Goal: Task Accomplishment & Management: Manage account settings

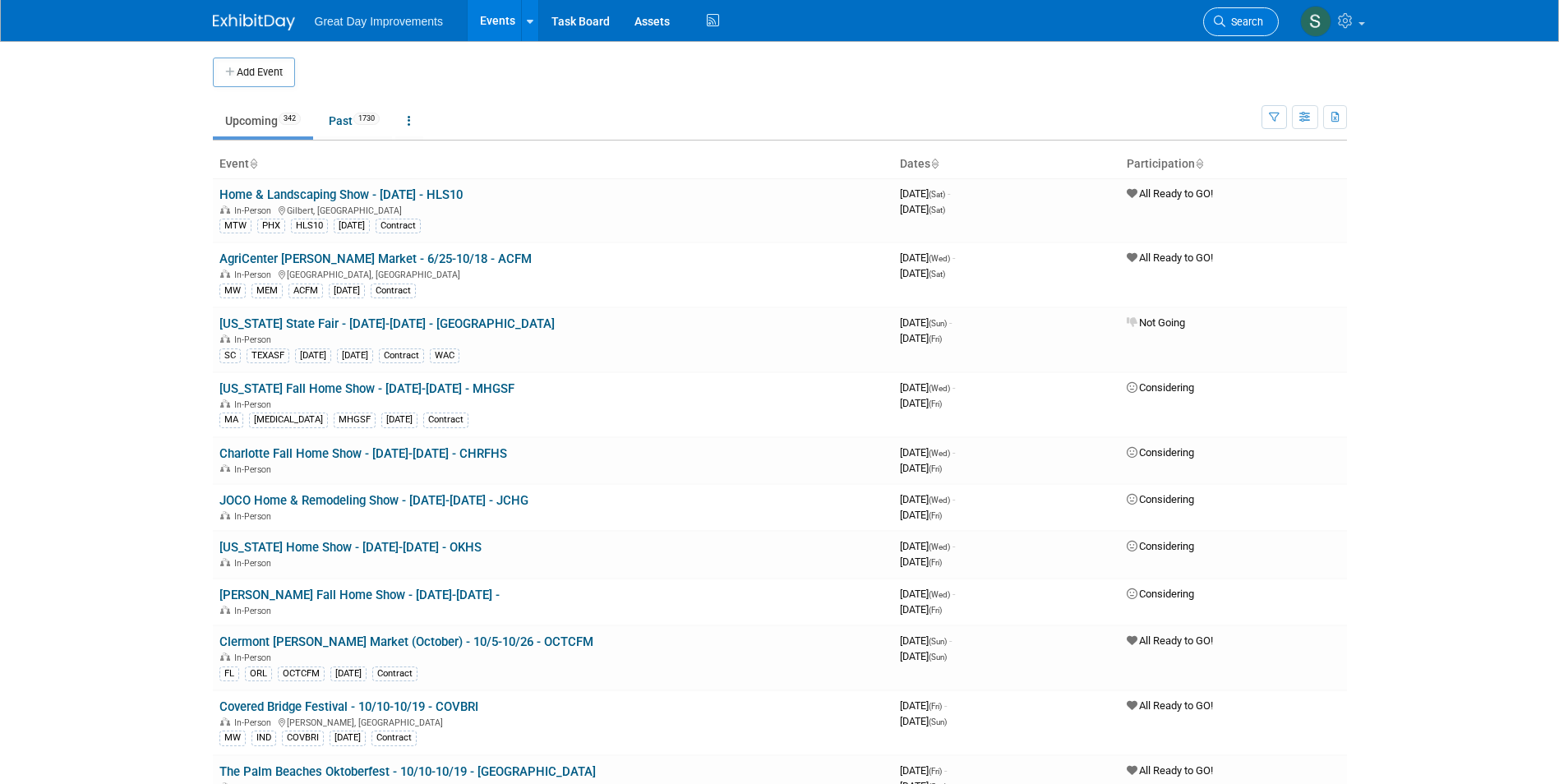
click at [1247, 23] on span "Search" at bounding box center [1244, 22] width 38 height 13
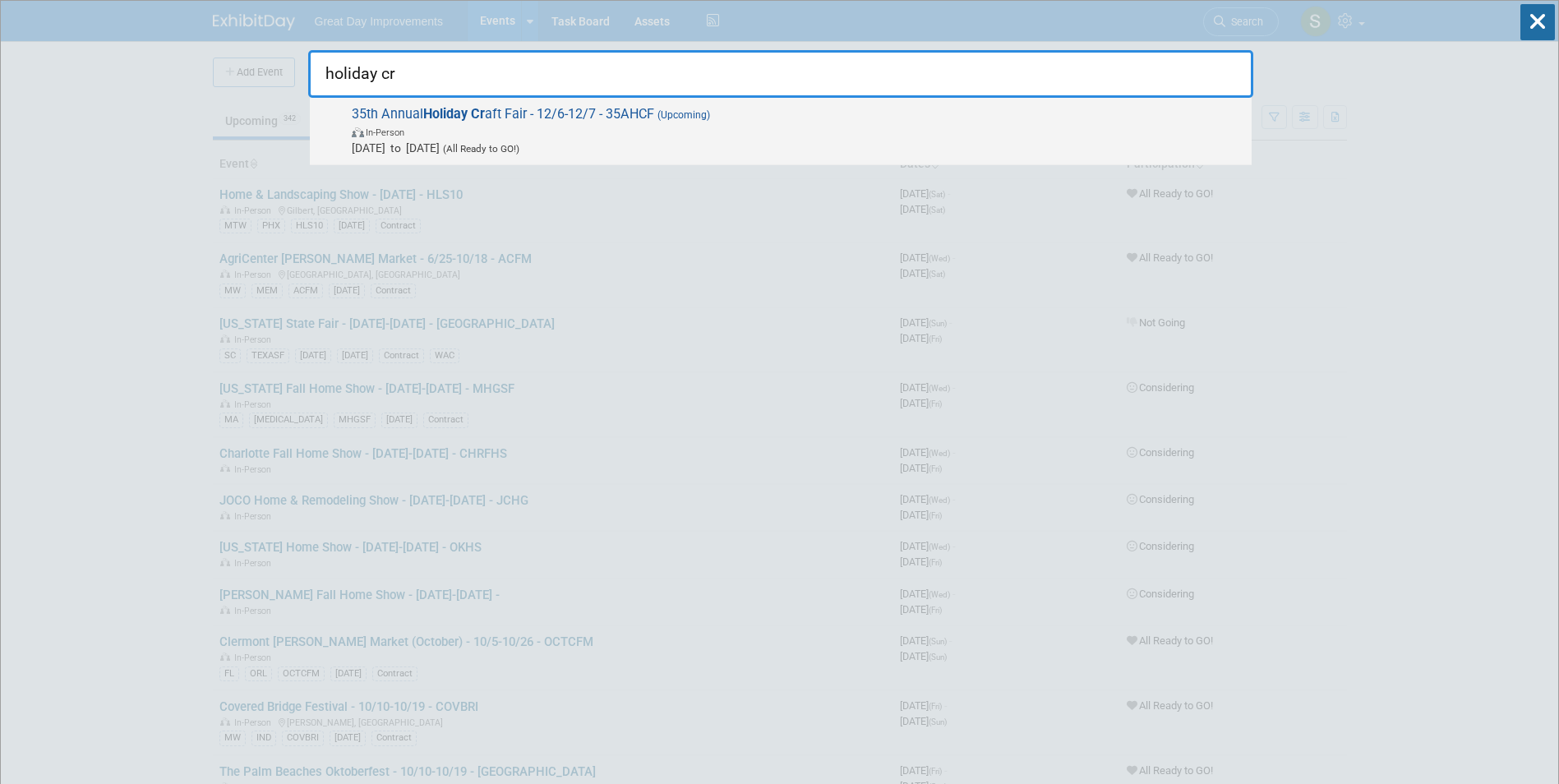
type input "holiday cr"
click at [648, 134] on span "In-Person" at bounding box center [798, 132] width 891 height 16
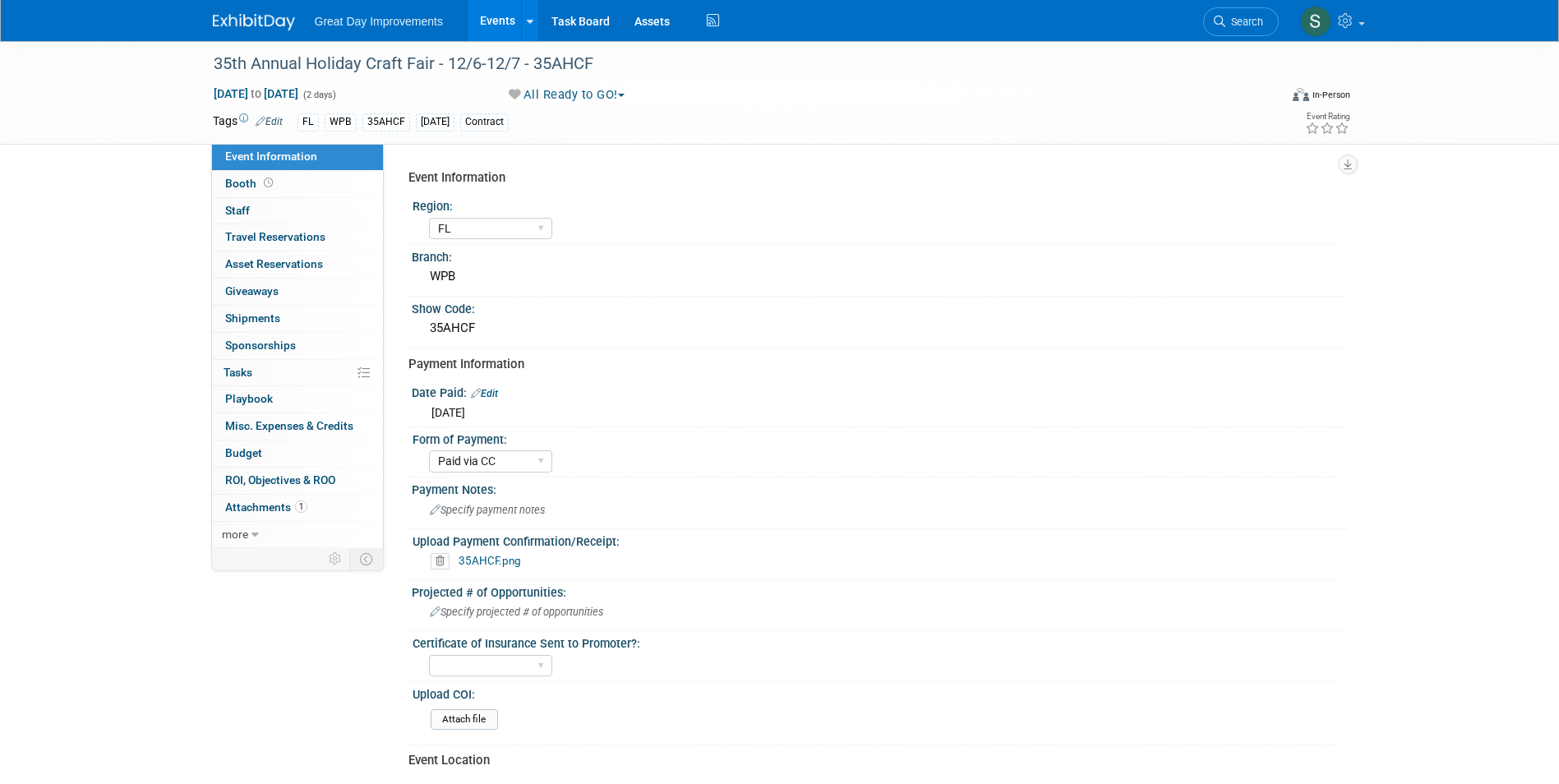
select select "FL"
select select "Paid via CC"
click at [1229, 23] on span "Search" at bounding box center [1244, 22] width 38 height 13
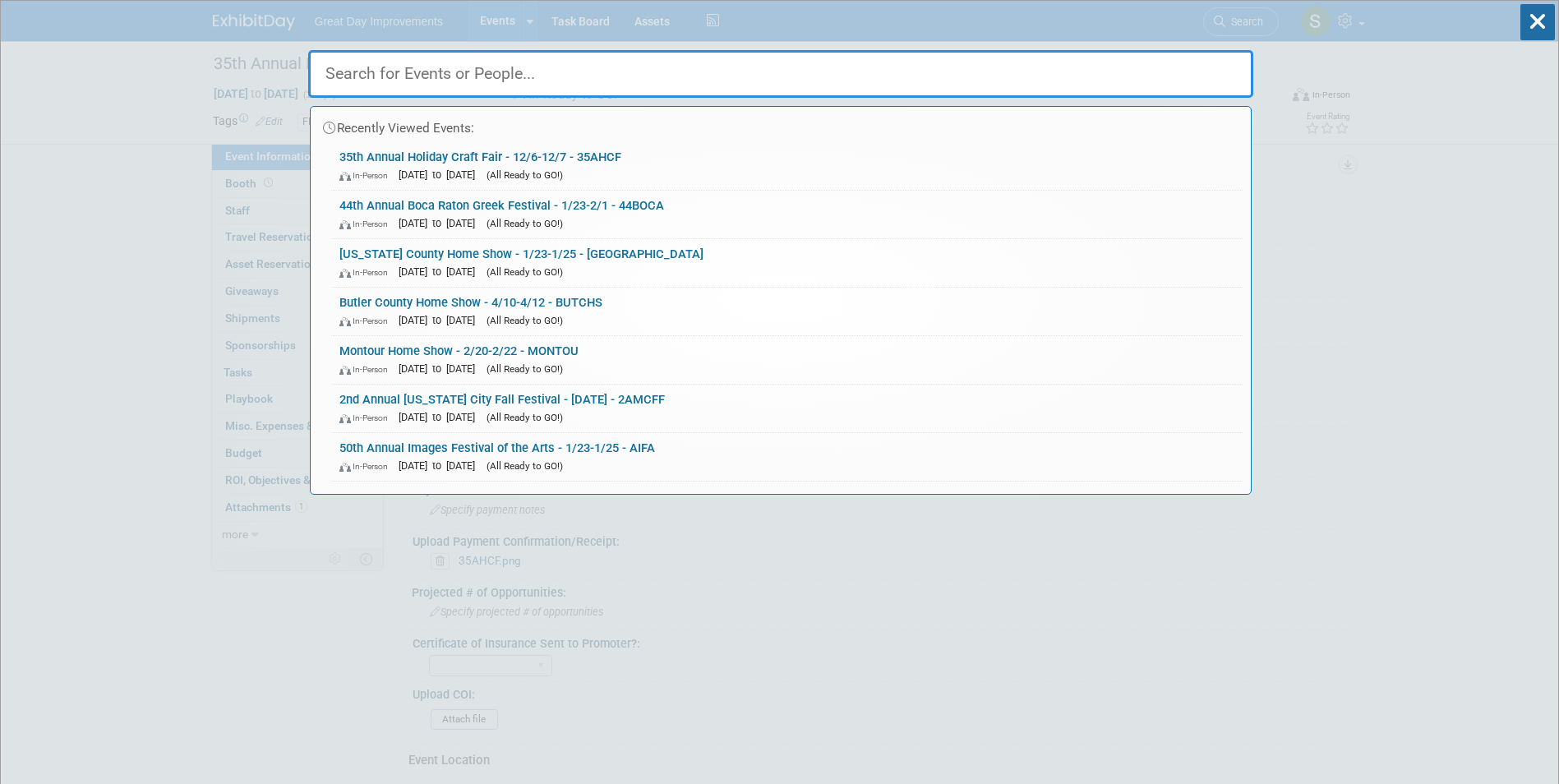
click at [567, 93] on input "text" at bounding box center [781, 74] width 946 height 48
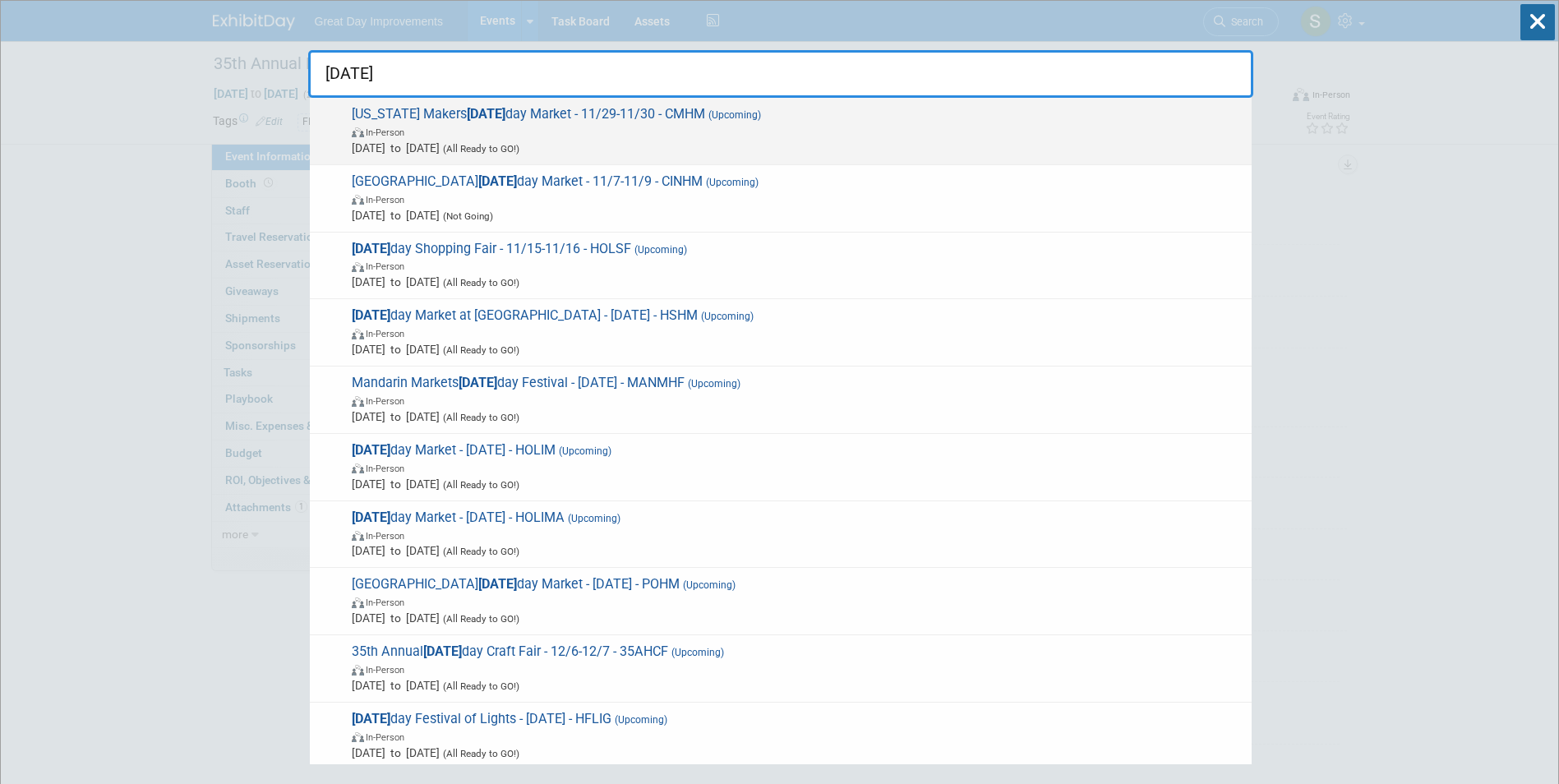
type input "[DATE]"
click at [566, 125] on span "In-Person" at bounding box center [798, 132] width 891 height 16
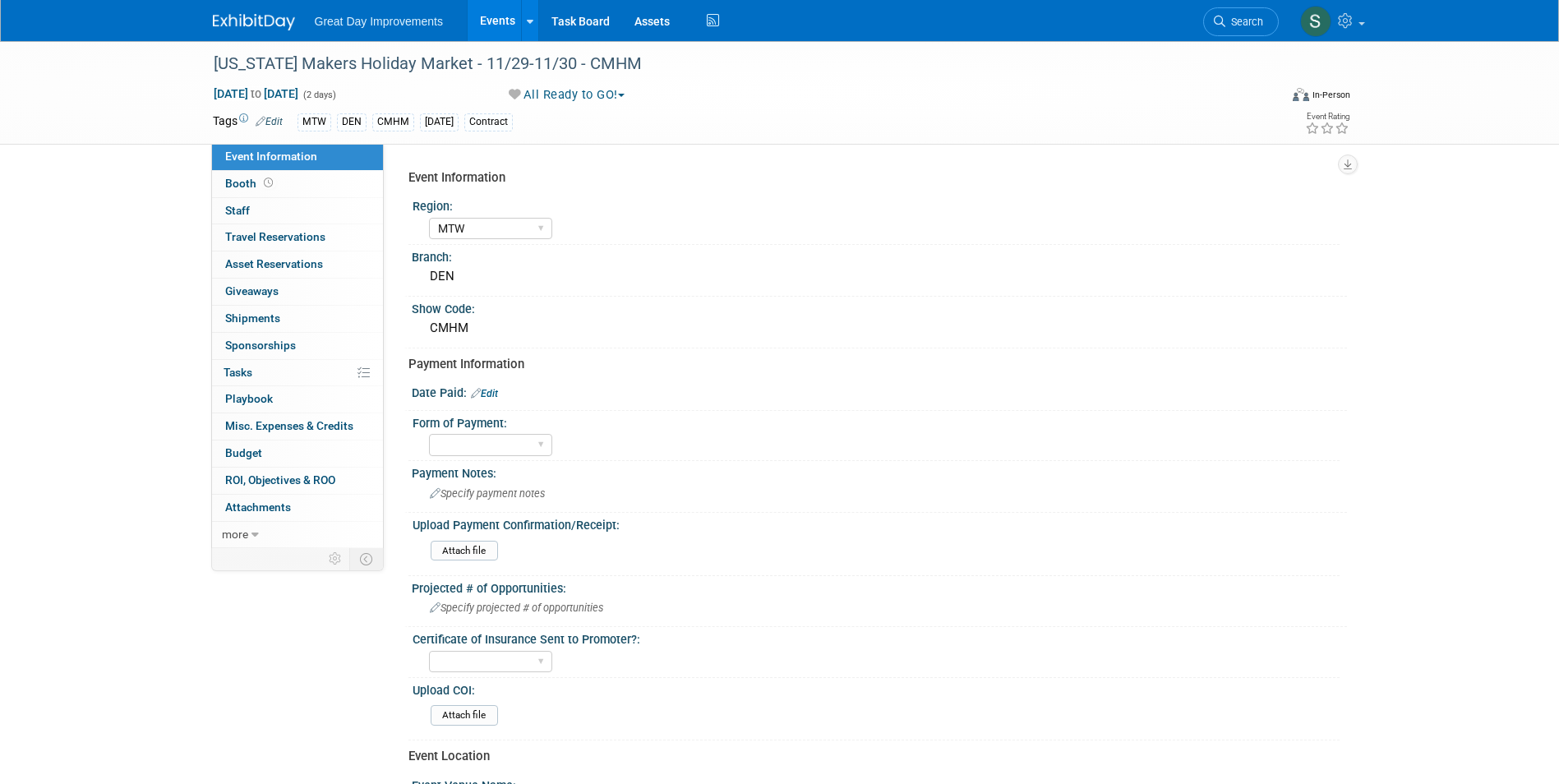
select select "MTW"
drag, startPoint x: 0, startPoint y: 0, endPoint x: 447, endPoint y: 125, distance: 464.1
click at [447, 125] on div "[DATE]" at bounding box center [438, 122] width 39 height 17
click at [495, 77] on div "[US_STATE] Makers Holiday Market - 11/29-11/30 - CMHM" at bounding box center [731, 64] width 1047 height 30
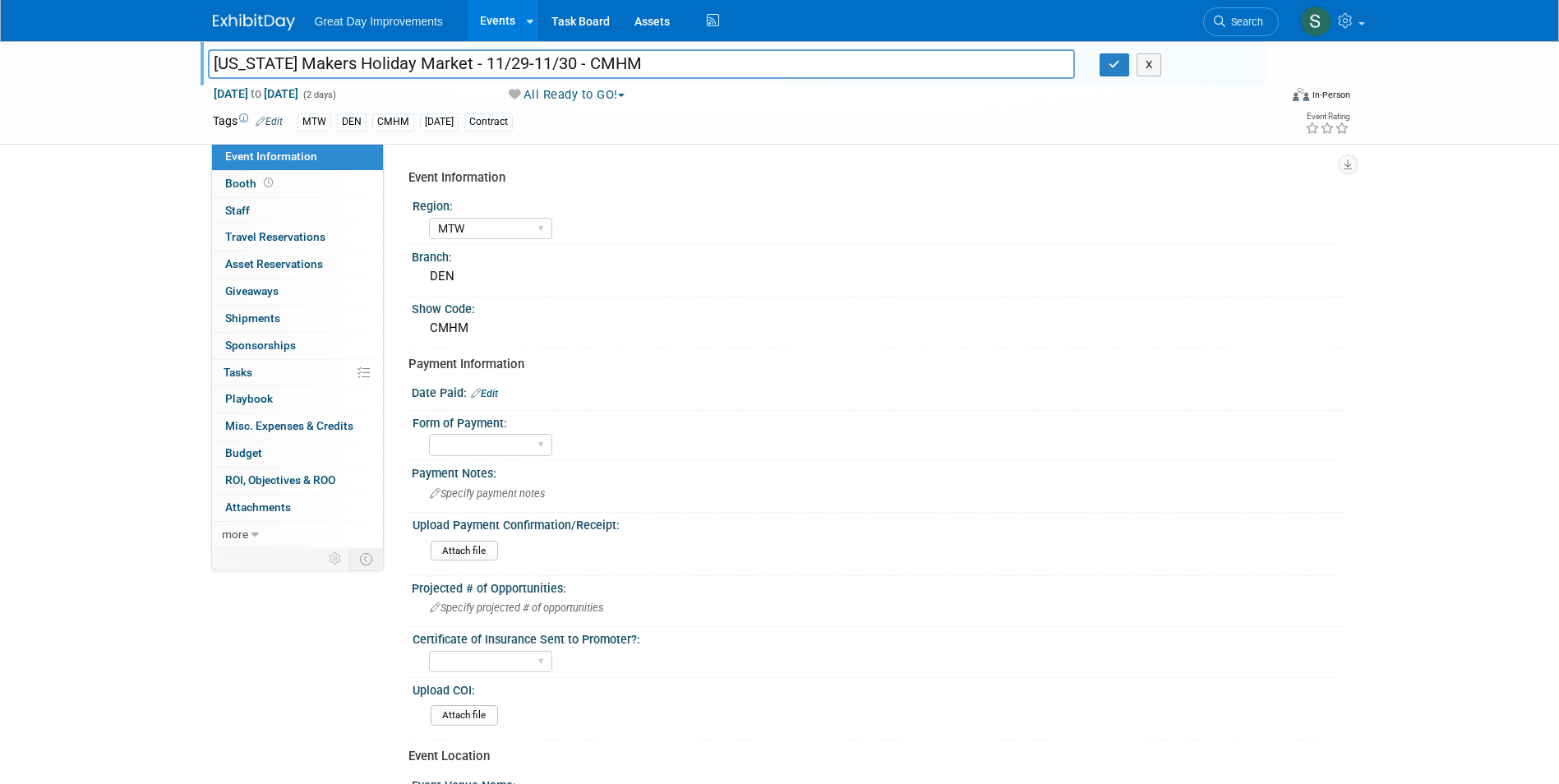
click at [548, 103] on button "All Ready to GO!" at bounding box center [567, 95] width 128 height 17
click at [589, 170] on link "Not Going" at bounding box center [571, 168] width 136 height 23
click at [623, 52] on input "[US_STATE] Makers Holiday Market - 11/29-11/30 - CMHM" at bounding box center [641, 64] width 868 height 29
drag, startPoint x: 638, startPoint y: 65, endPoint x: 572, endPoint y: 66, distance: 66.0
click at [572, 66] on input "[US_STATE] Makers Holiday Market - 11/29-11/30 - CMHM" at bounding box center [641, 64] width 868 height 29
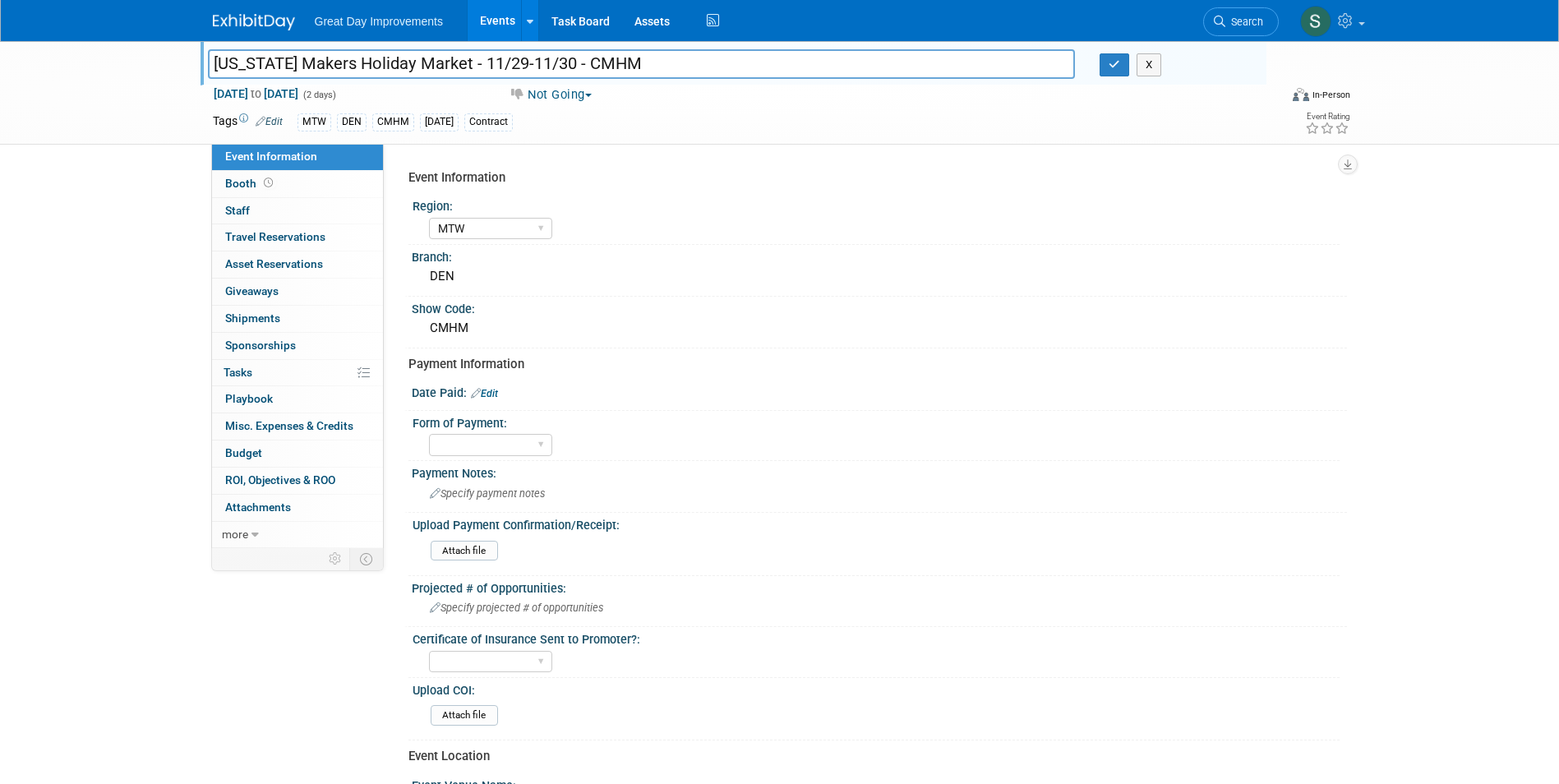
click at [1388, 110] on div "Colorado Makers Holiday Market - 11/29-11/30 - CMHM Colorado Makers Holiday Mar…" at bounding box center [780, 93] width 1559 height 104
click at [779, 99] on div "Not Going Committed Considering Not Going Forecasted All Ready to GO!" at bounding box center [684, 96] width 364 height 18
click at [1121, 68] on button "button" at bounding box center [1114, 65] width 30 height 23
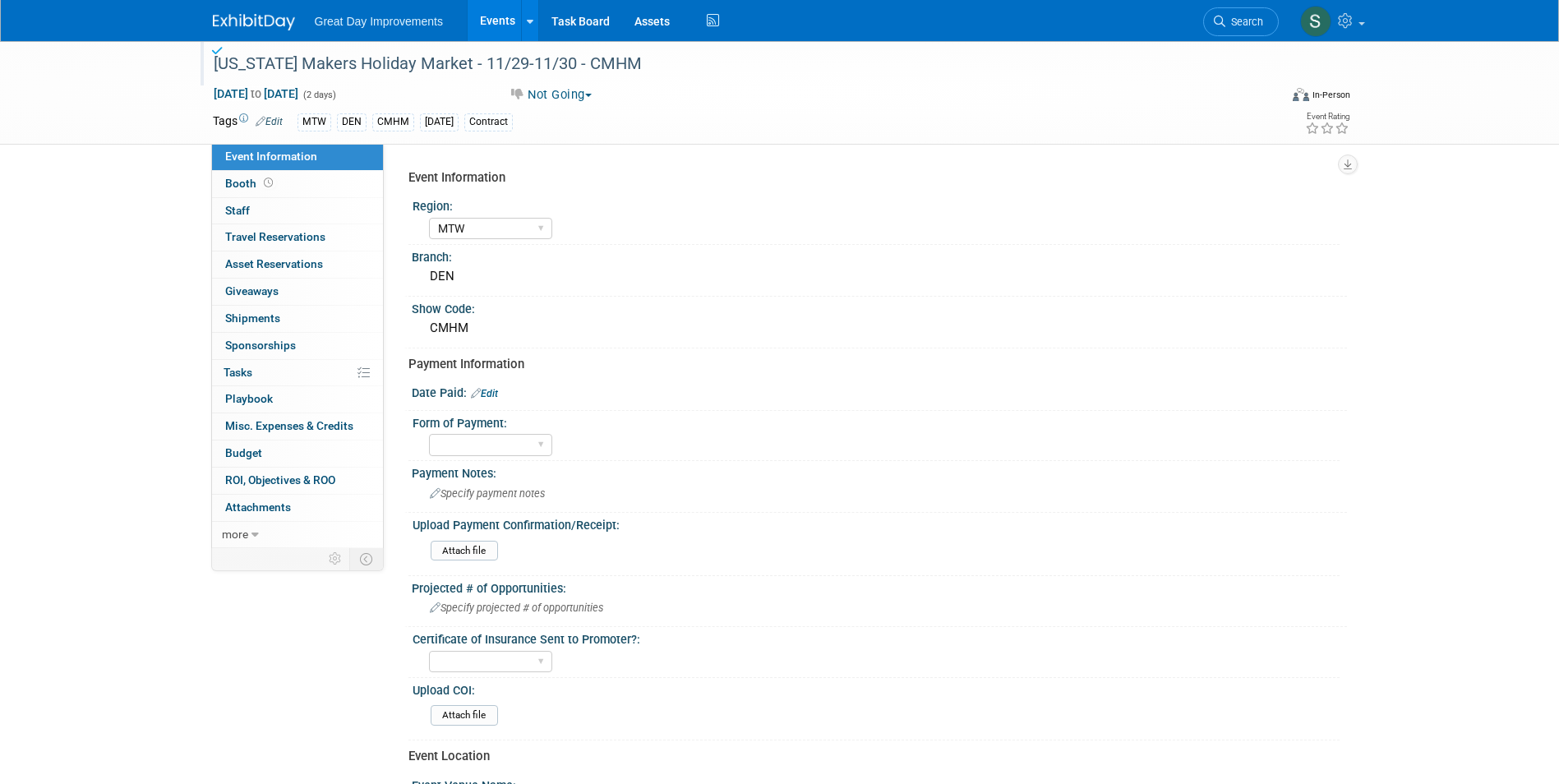
click at [251, 23] on img at bounding box center [254, 22] width 82 height 16
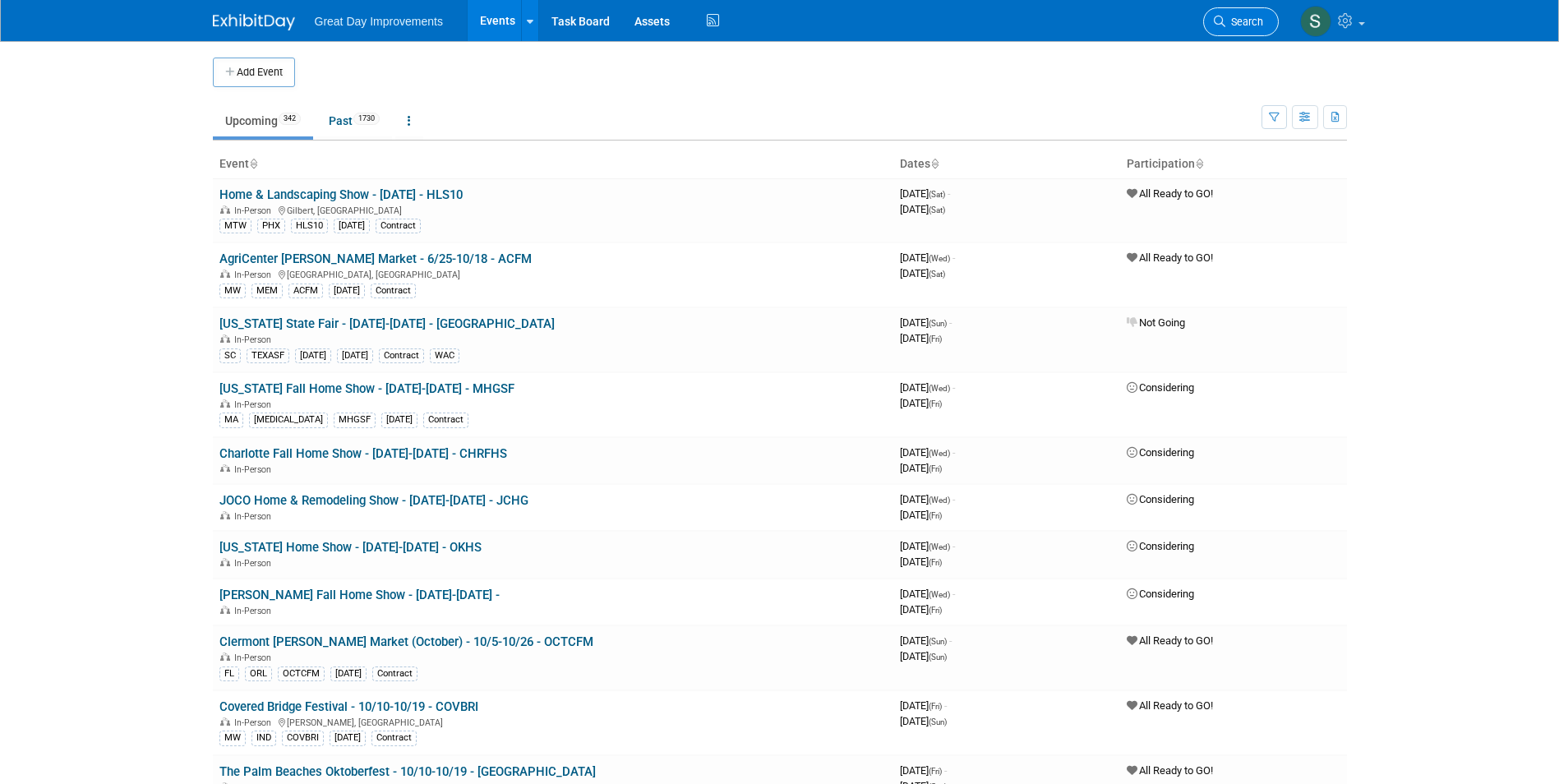
click at [1243, 30] on link "Search" at bounding box center [1241, 22] width 76 height 29
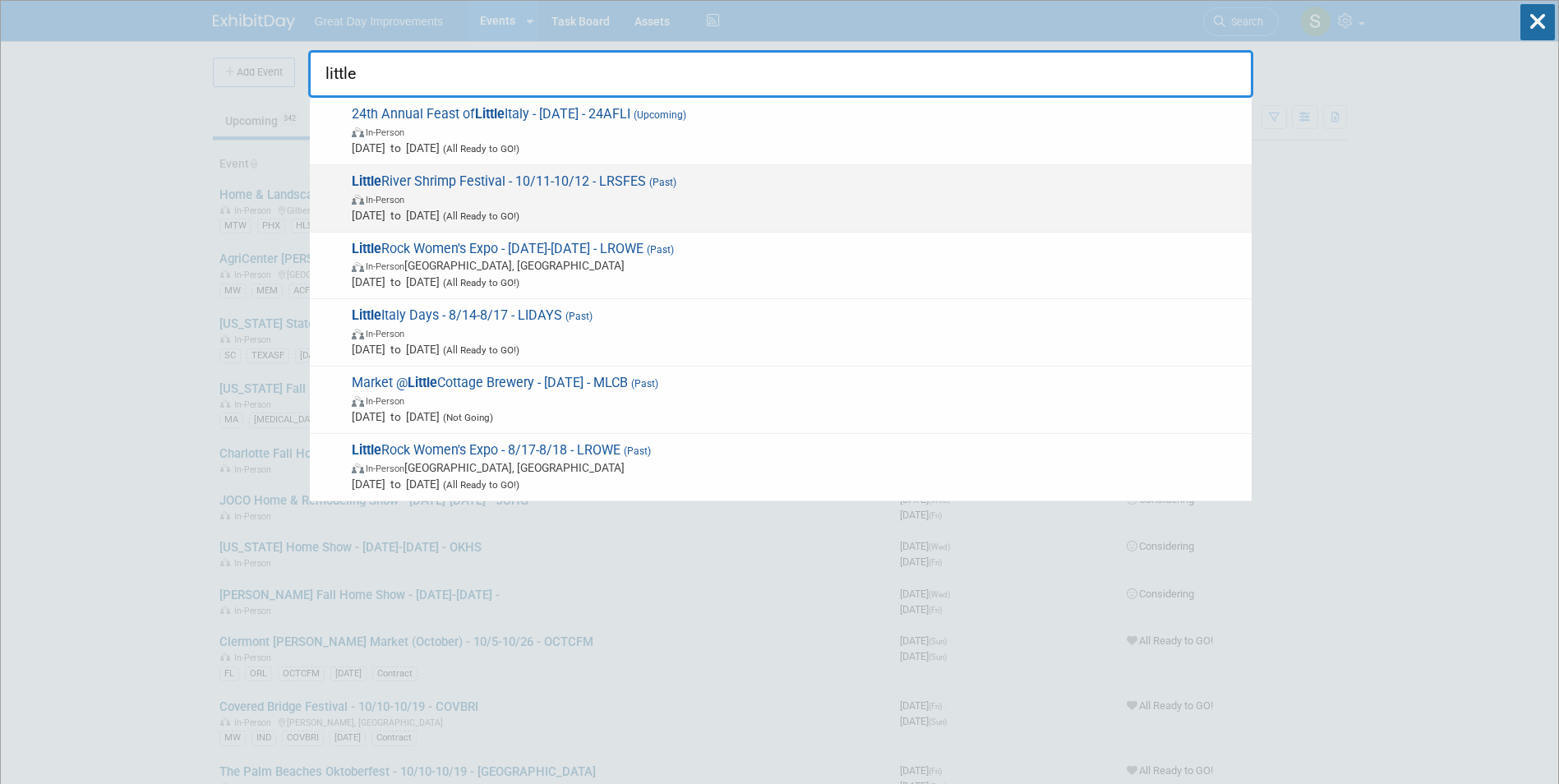
type input "little"
click at [521, 199] on span "In-Person" at bounding box center [798, 198] width 891 height 16
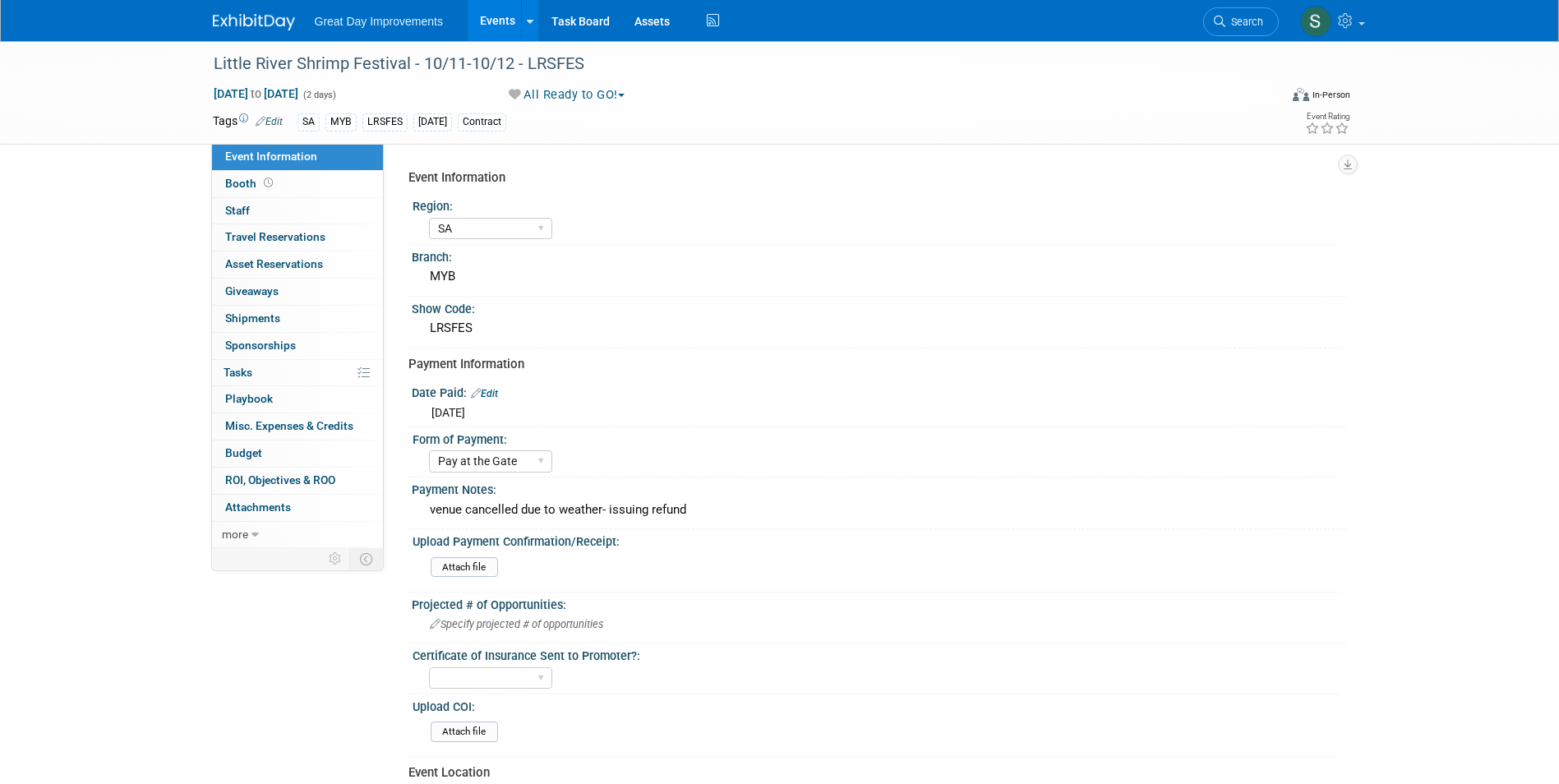
select select "SA"
select select "Pay at the Gate"
click at [577, 99] on button "All Ready to GO!" at bounding box center [567, 95] width 128 height 17
click at [578, 170] on link "Not Going" at bounding box center [571, 168] width 136 height 23
click at [244, 21] on img at bounding box center [254, 22] width 82 height 16
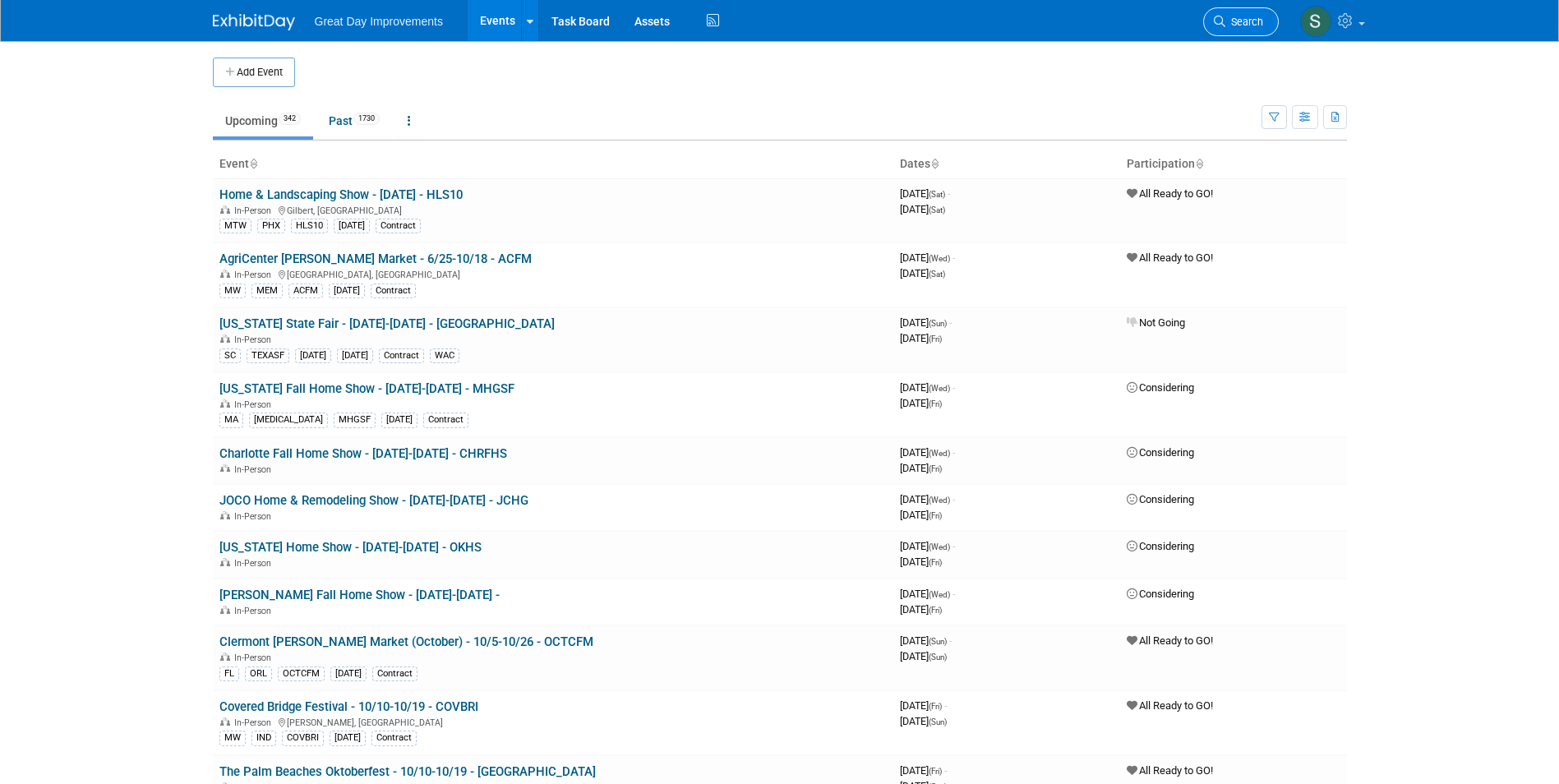
click at [1238, 24] on span "Search" at bounding box center [1244, 22] width 38 height 13
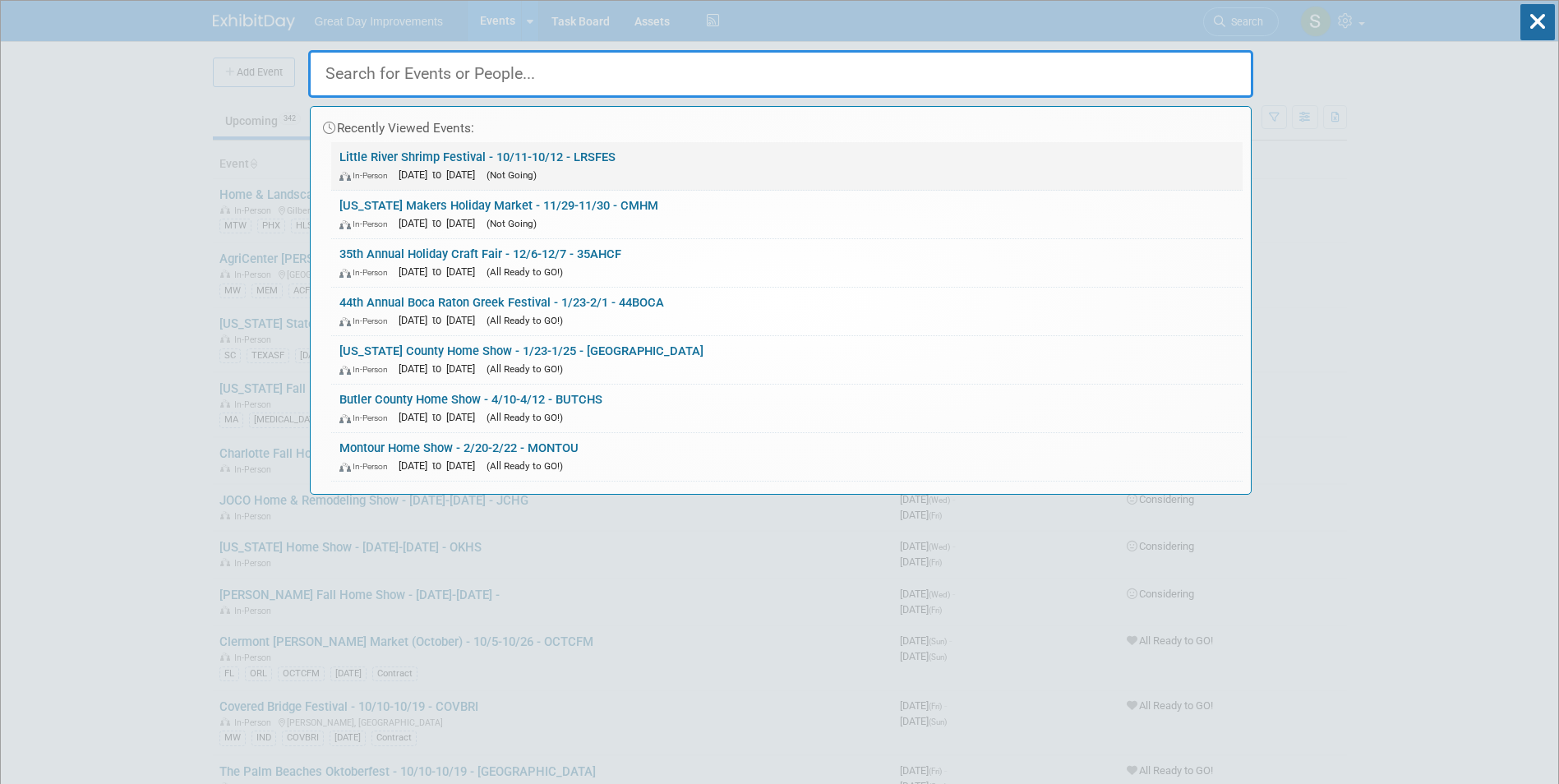
click at [645, 160] on link "Little River Shrimp Festival - 10/11-10/12 - LRSFES In-Person Oct 11, 2025 to O…" at bounding box center [787, 166] width 911 height 48
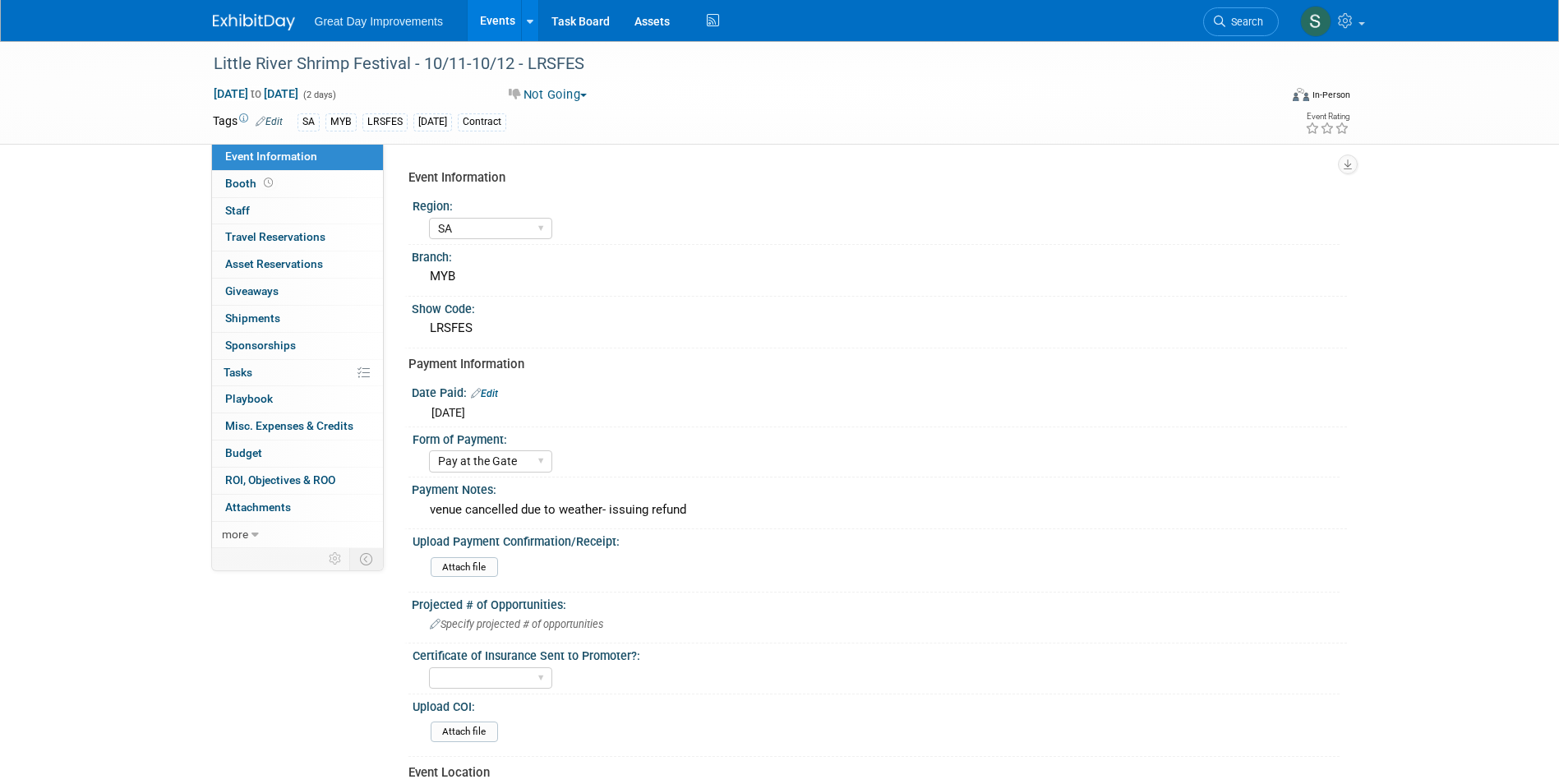
select select "SA"
select select "Pay at the Gate"
click at [539, 71] on div "Little River Shrimp Festival - 10/11-10/12 - LRSFES" at bounding box center [731, 64] width 1047 height 30
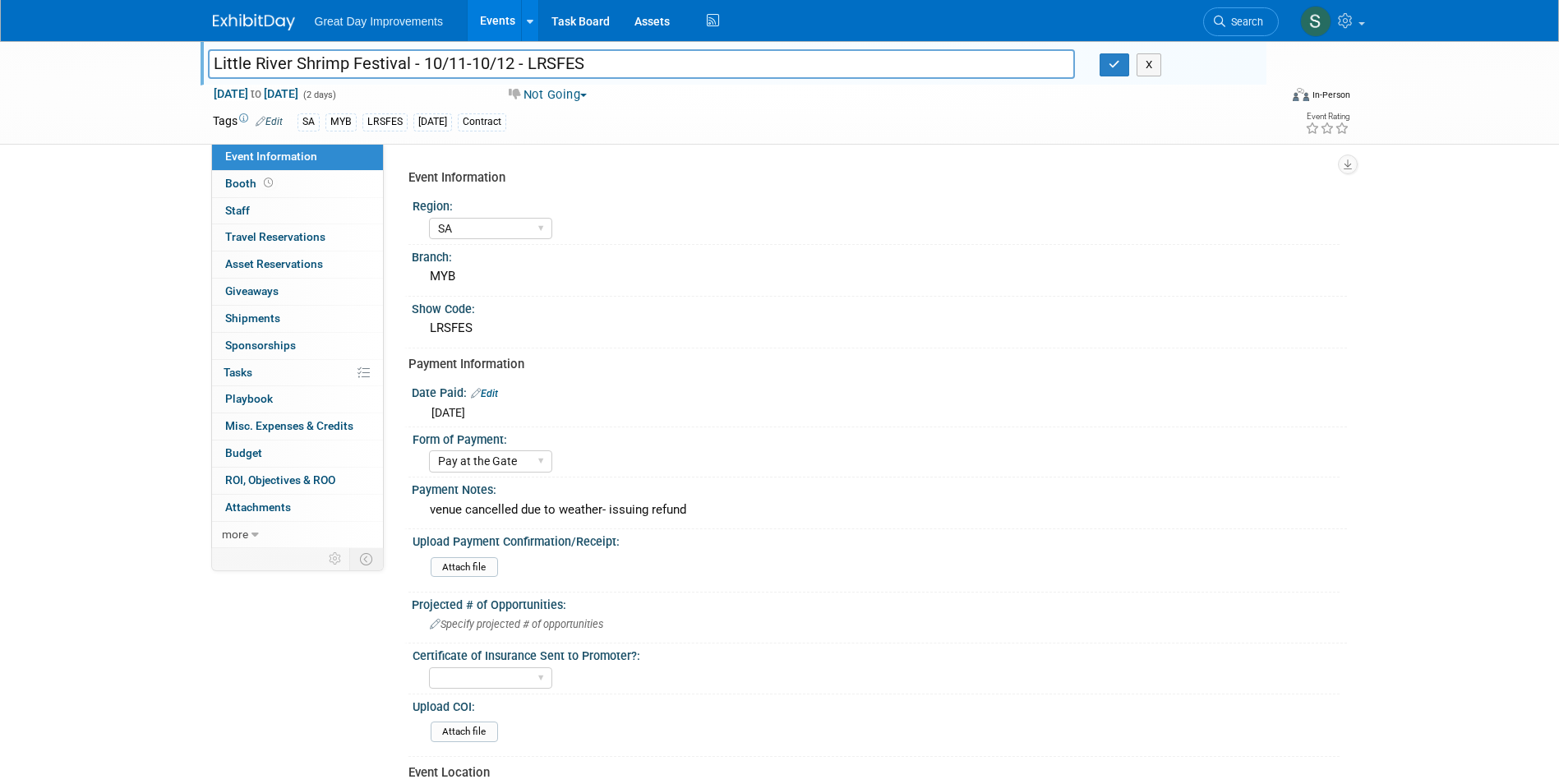
drag, startPoint x: 539, startPoint y: 71, endPoint x: 529, endPoint y: 63, distance: 12.8
click at [529, 63] on input "Little River Shrimp Festival - 10/11-10/12 - LRSFES" at bounding box center [641, 64] width 868 height 29
click at [1241, 34] on link "Search" at bounding box center [1241, 22] width 76 height 29
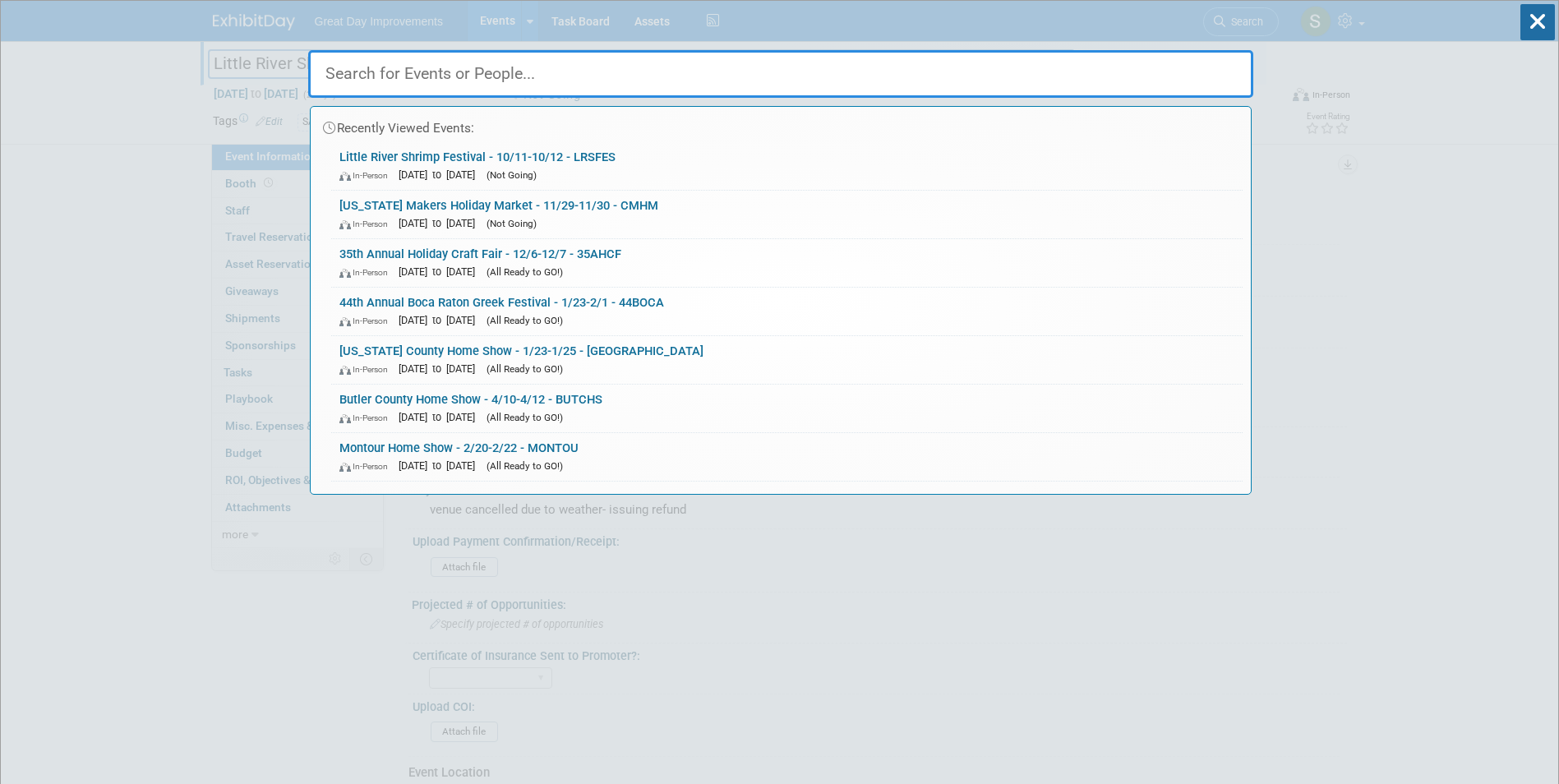
paste input "Jingle Bell Market"
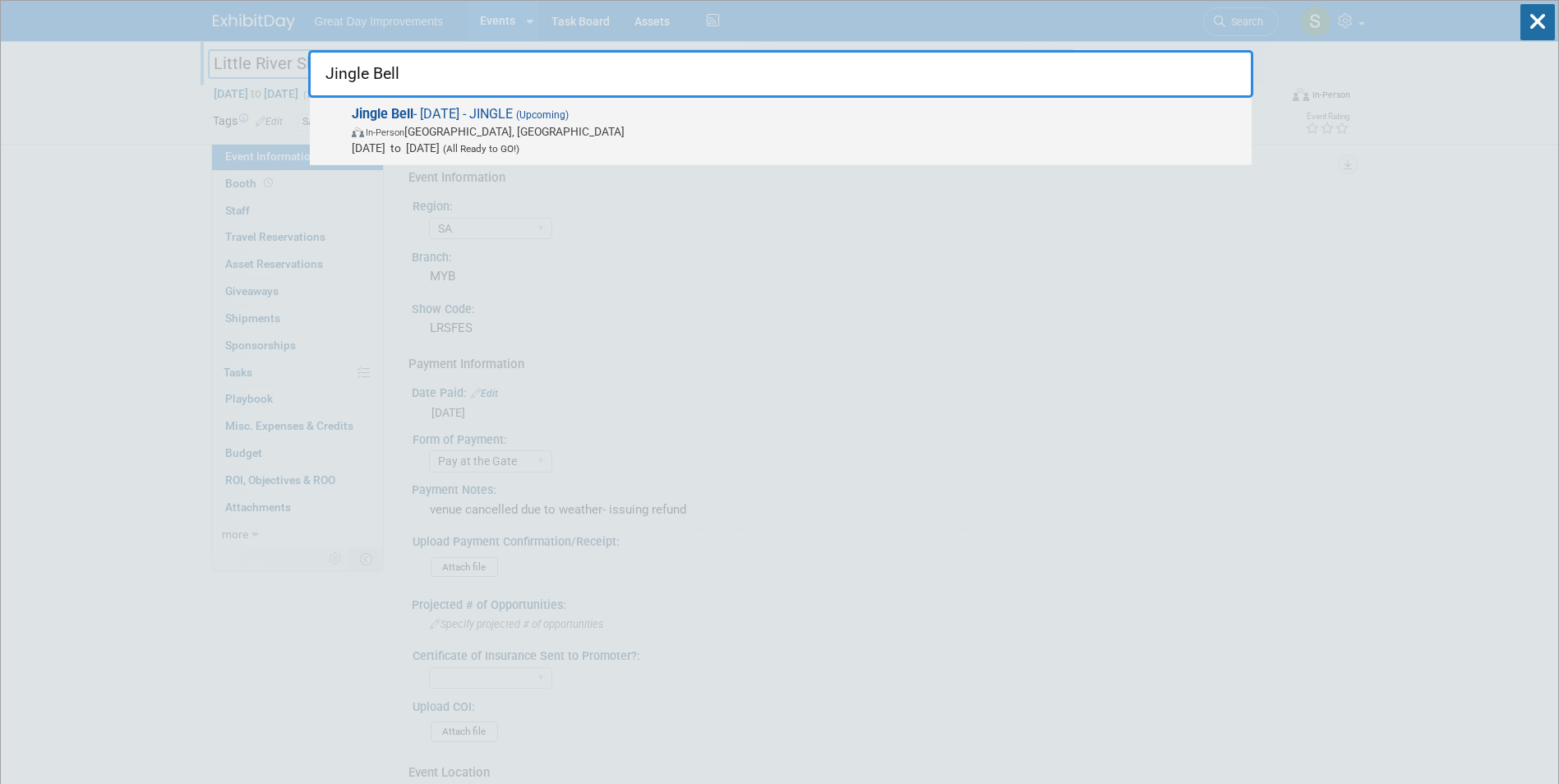
type input "Jingle Bell"
click at [639, 124] on span "In-Person Clearwater, FL" at bounding box center [798, 132] width 891 height 16
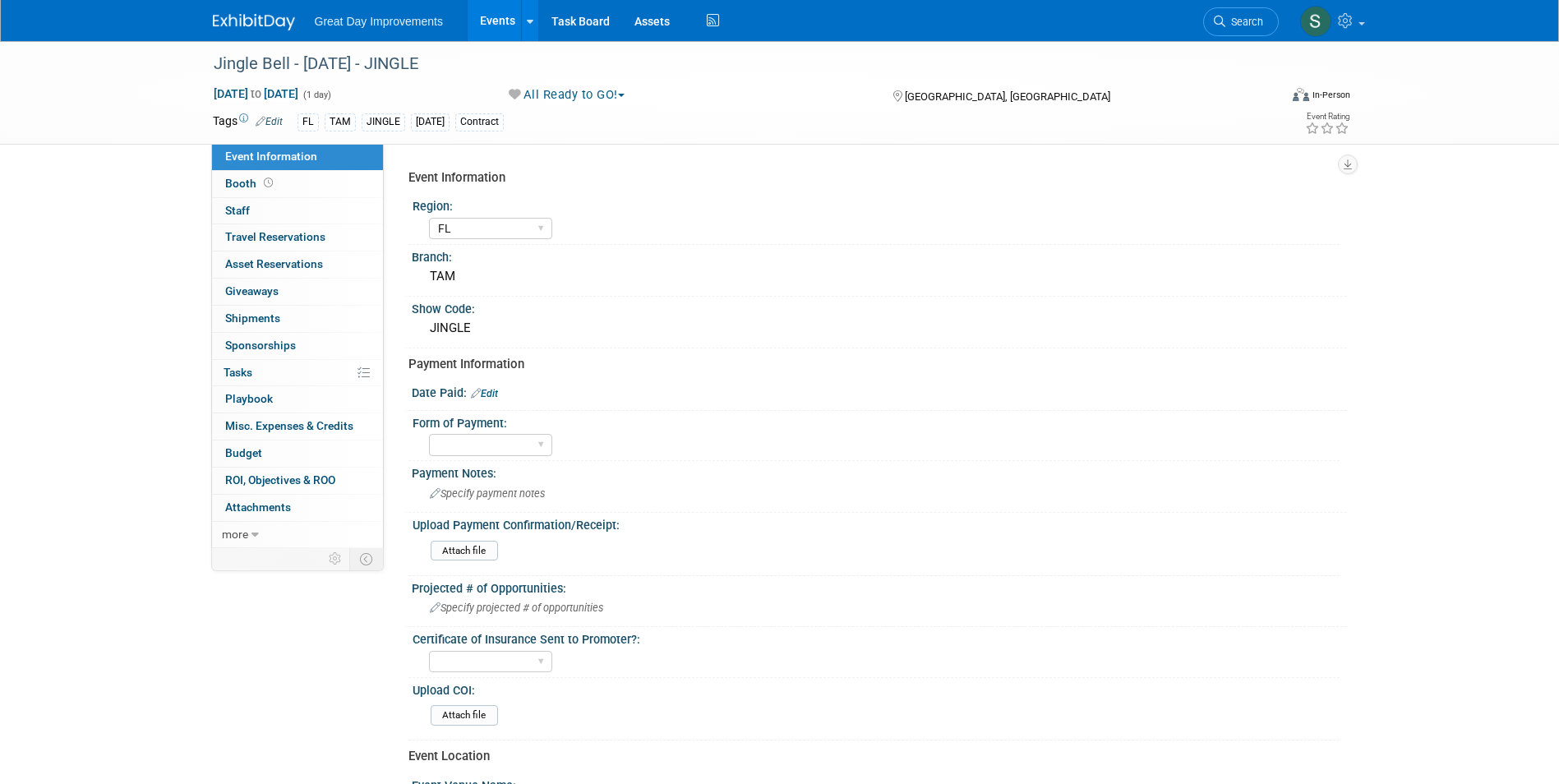
select select "FL"
click at [562, 90] on button "All Ready to GO!" at bounding box center [567, 95] width 128 height 17
click at [565, 164] on link "Not Going" at bounding box center [571, 168] width 136 height 23
click at [430, 63] on div "Jingle Bell - [DATE] - JINGLE" at bounding box center [731, 64] width 1047 height 30
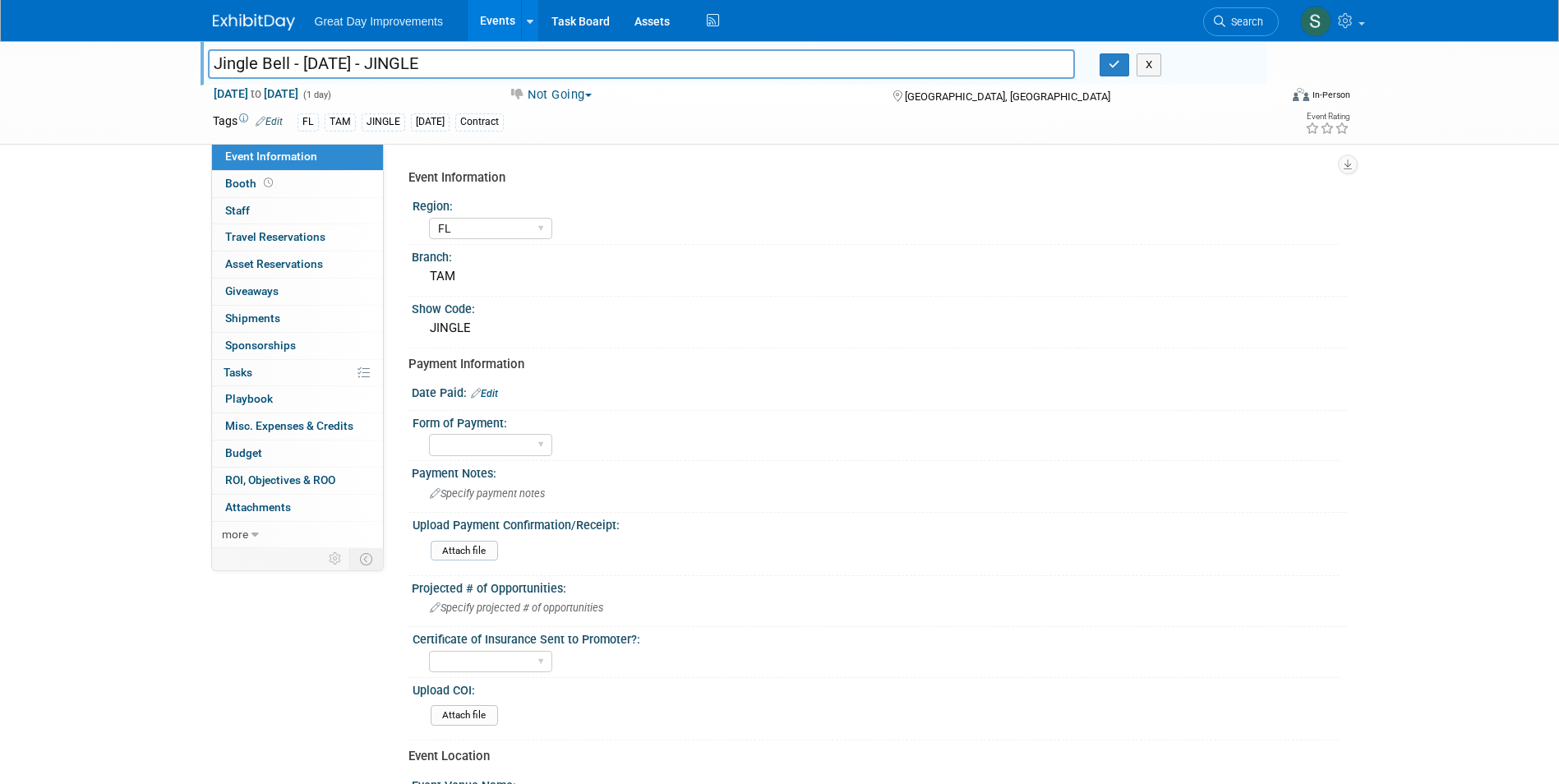
drag, startPoint x: 445, startPoint y: 60, endPoint x: 391, endPoint y: 66, distance: 54.3
click at [391, 66] on input "Jingle Bell - [DATE] - JINGLE" at bounding box center [641, 64] width 868 height 29
drag, startPoint x: 391, startPoint y: 65, endPoint x: 374, endPoint y: 61, distance: 17.5
click at [374, 61] on input "Jingle Bell - [DATE] - JINGLE" at bounding box center [641, 64] width 868 height 29
drag, startPoint x: 446, startPoint y: 63, endPoint x: 383, endPoint y: 68, distance: 63.2
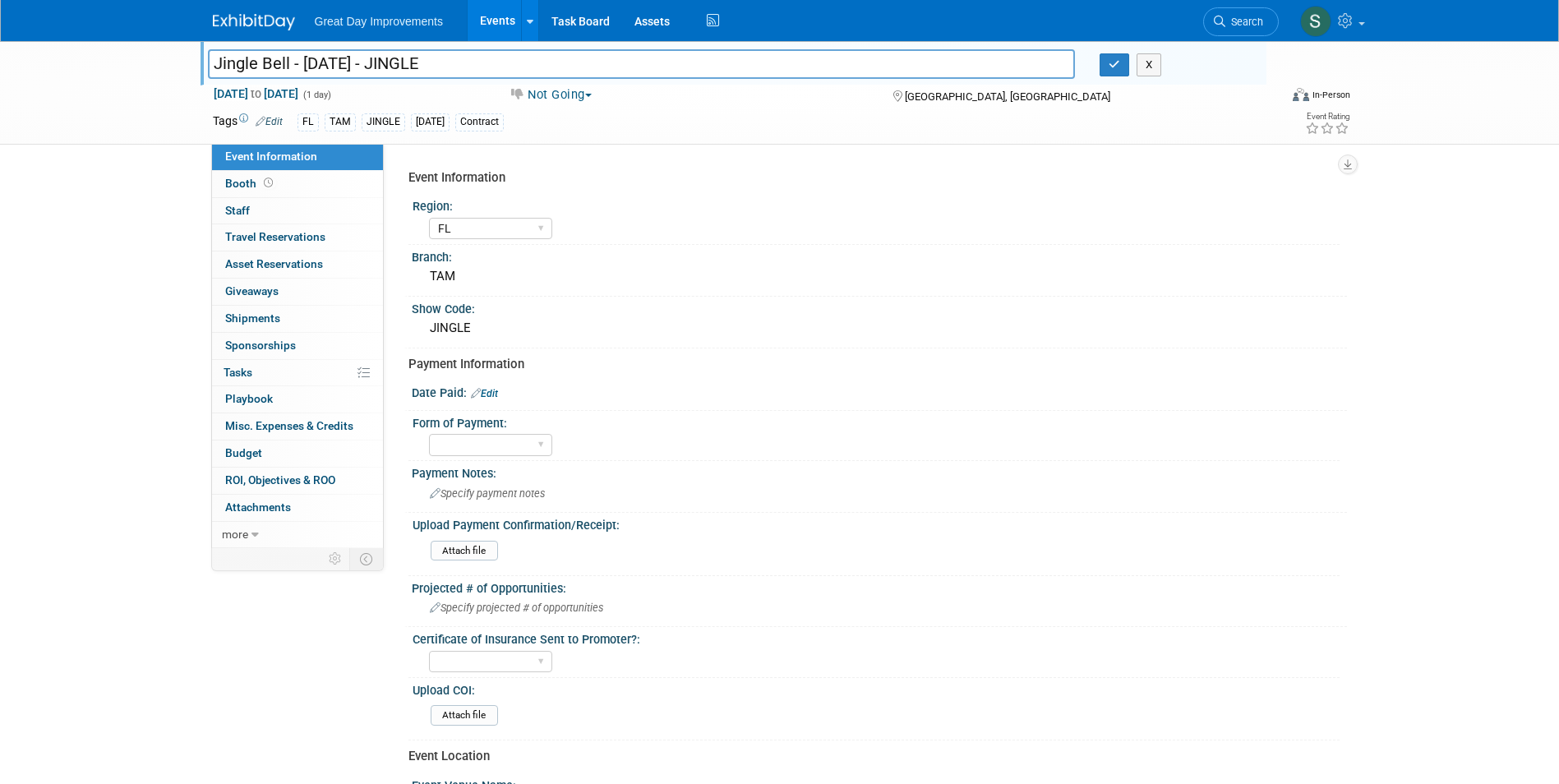
click at [383, 68] on input "Jingle Bell - [DATE] - JINGLE" at bounding box center [641, 64] width 868 height 29
click at [1100, 72] on button "button" at bounding box center [1114, 65] width 30 height 23
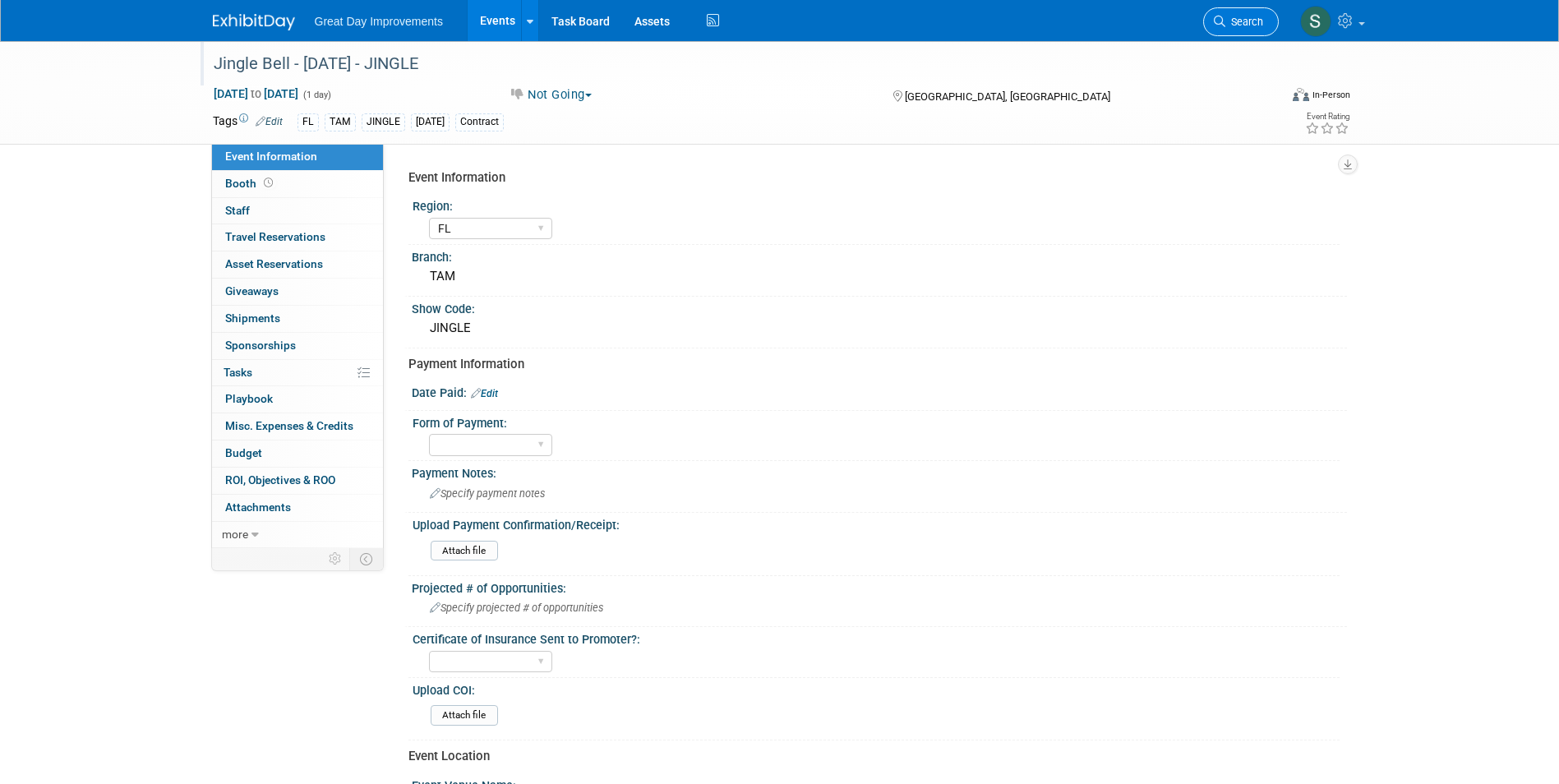
click at [1222, 18] on icon at bounding box center [1219, 21] width 12 height 12
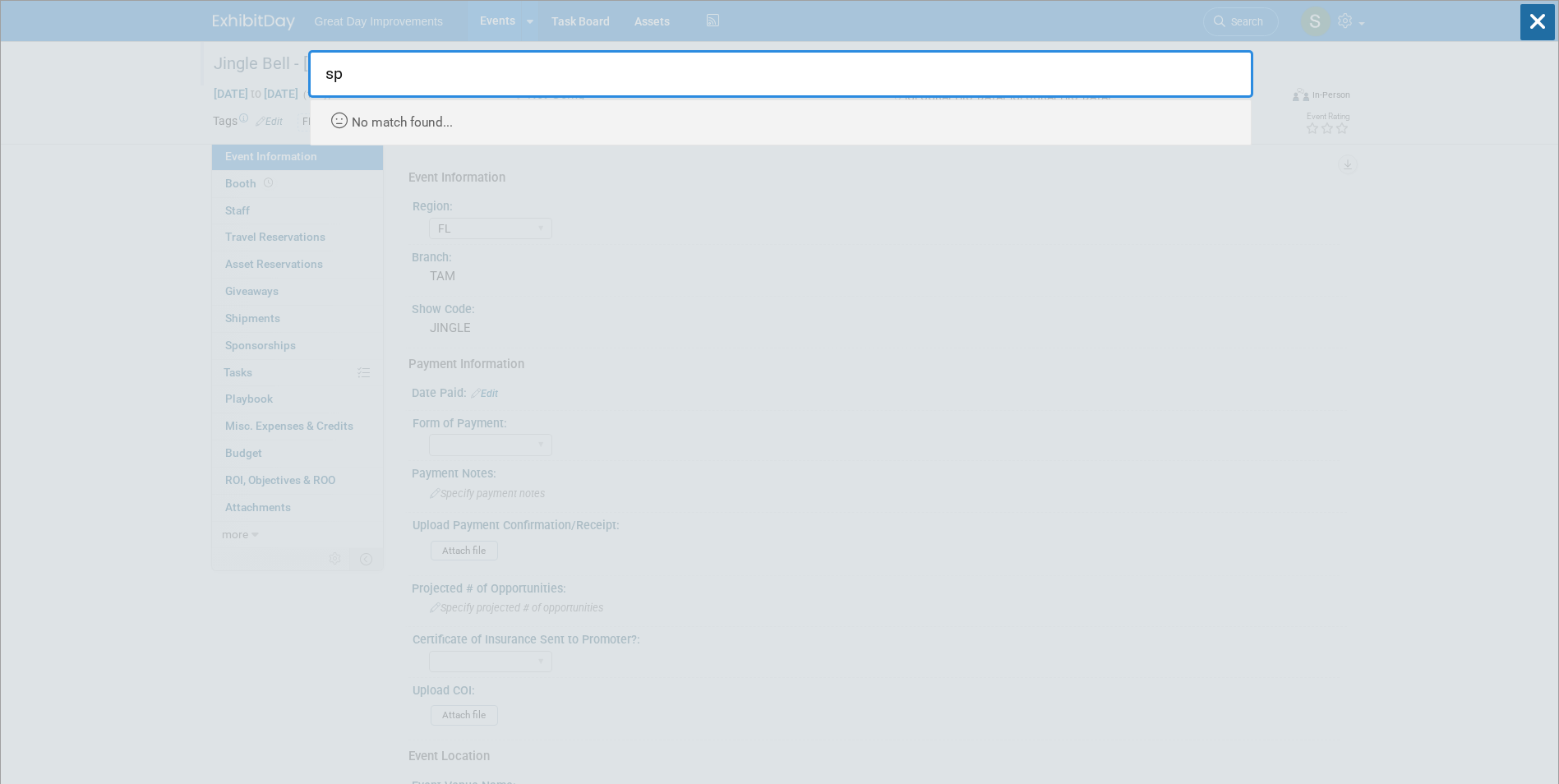
type input "s"
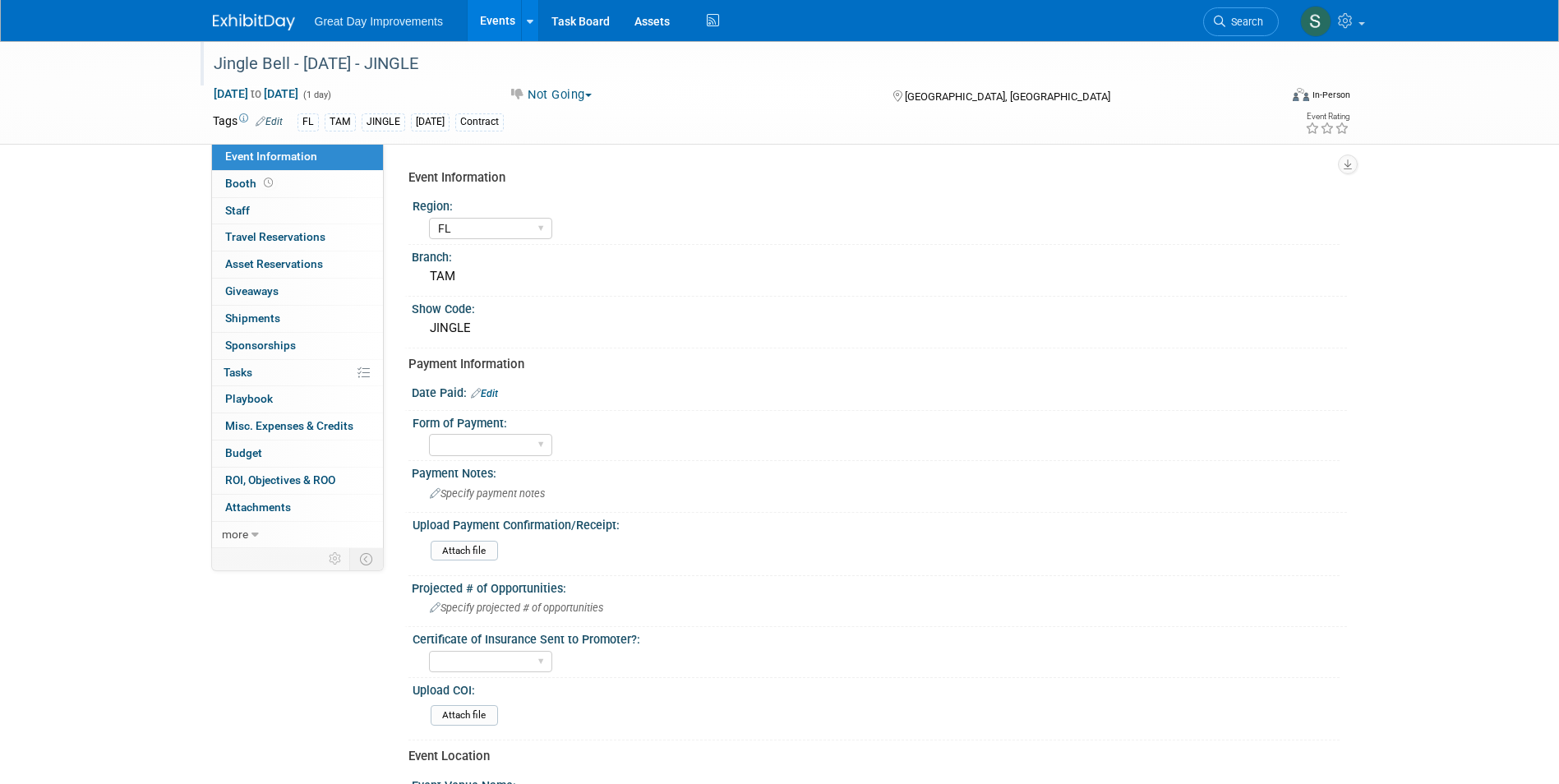
click at [417, 58] on div "Jingle Bell - [DATE] - JINGLE" at bounding box center [731, 64] width 1047 height 30
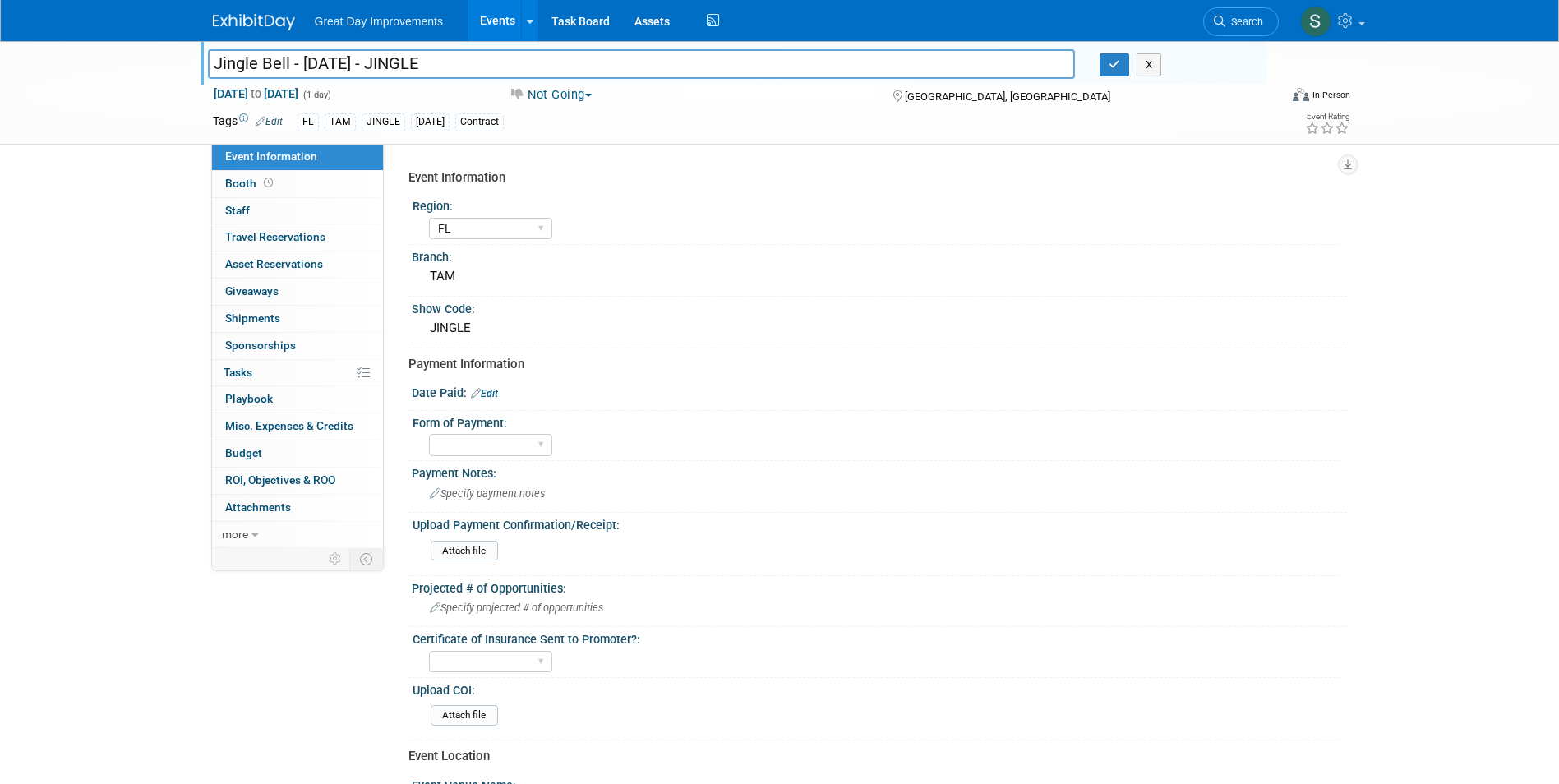
drag, startPoint x: 447, startPoint y: 65, endPoint x: 387, endPoint y: 66, distance: 60.0
click at [387, 66] on input "Jingle Bell - [DATE] - JINGLE" at bounding box center [641, 64] width 868 height 29
click at [1150, 61] on button "X" at bounding box center [1149, 65] width 25 height 23
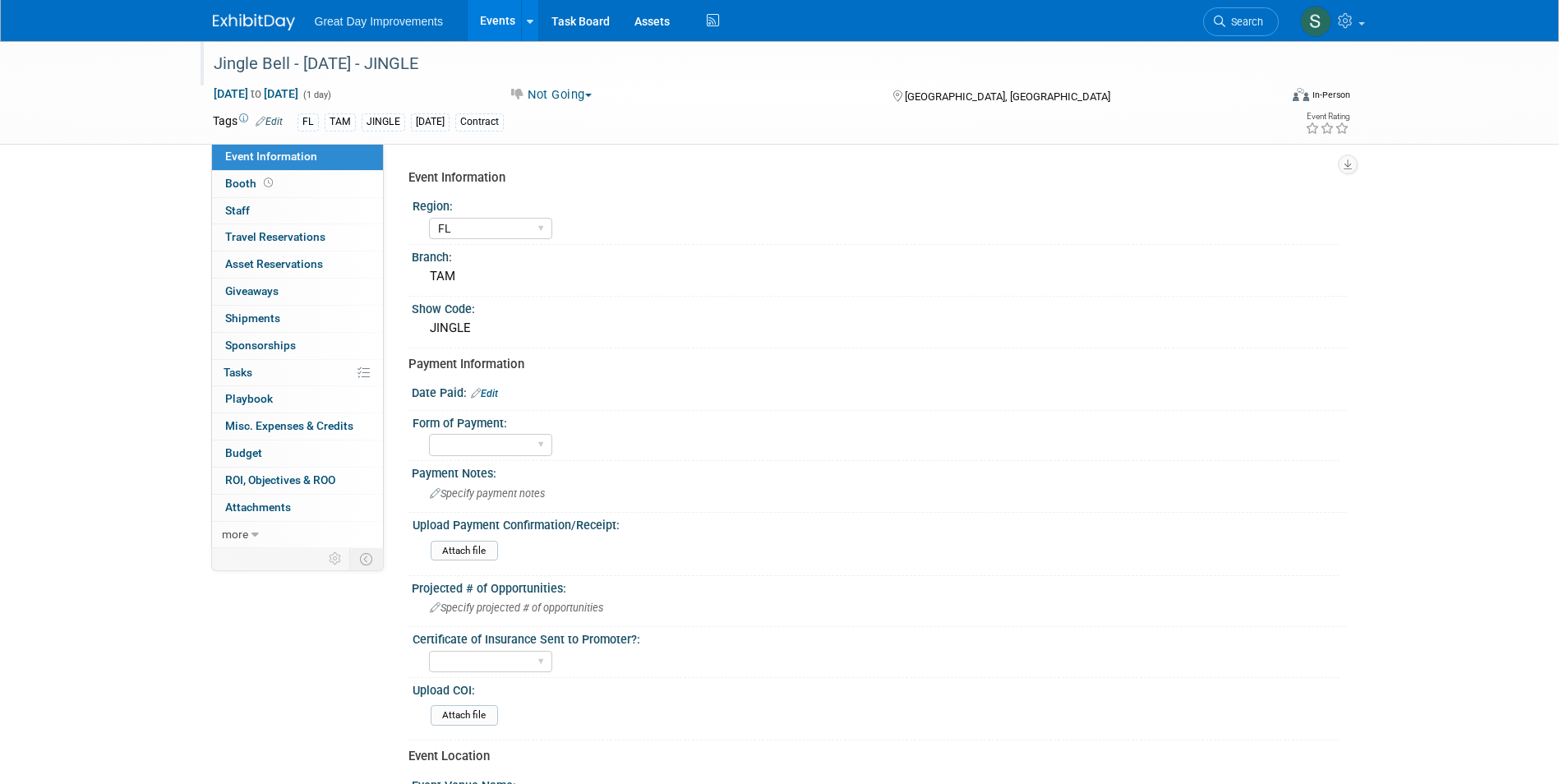
click at [588, 88] on button "Not Going" at bounding box center [550, 95] width 96 height 17
click at [591, 225] on link "All Ready to GO!" at bounding box center [571, 214] width 136 height 23
click at [488, 393] on link "Edit" at bounding box center [484, 393] width 27 height 12
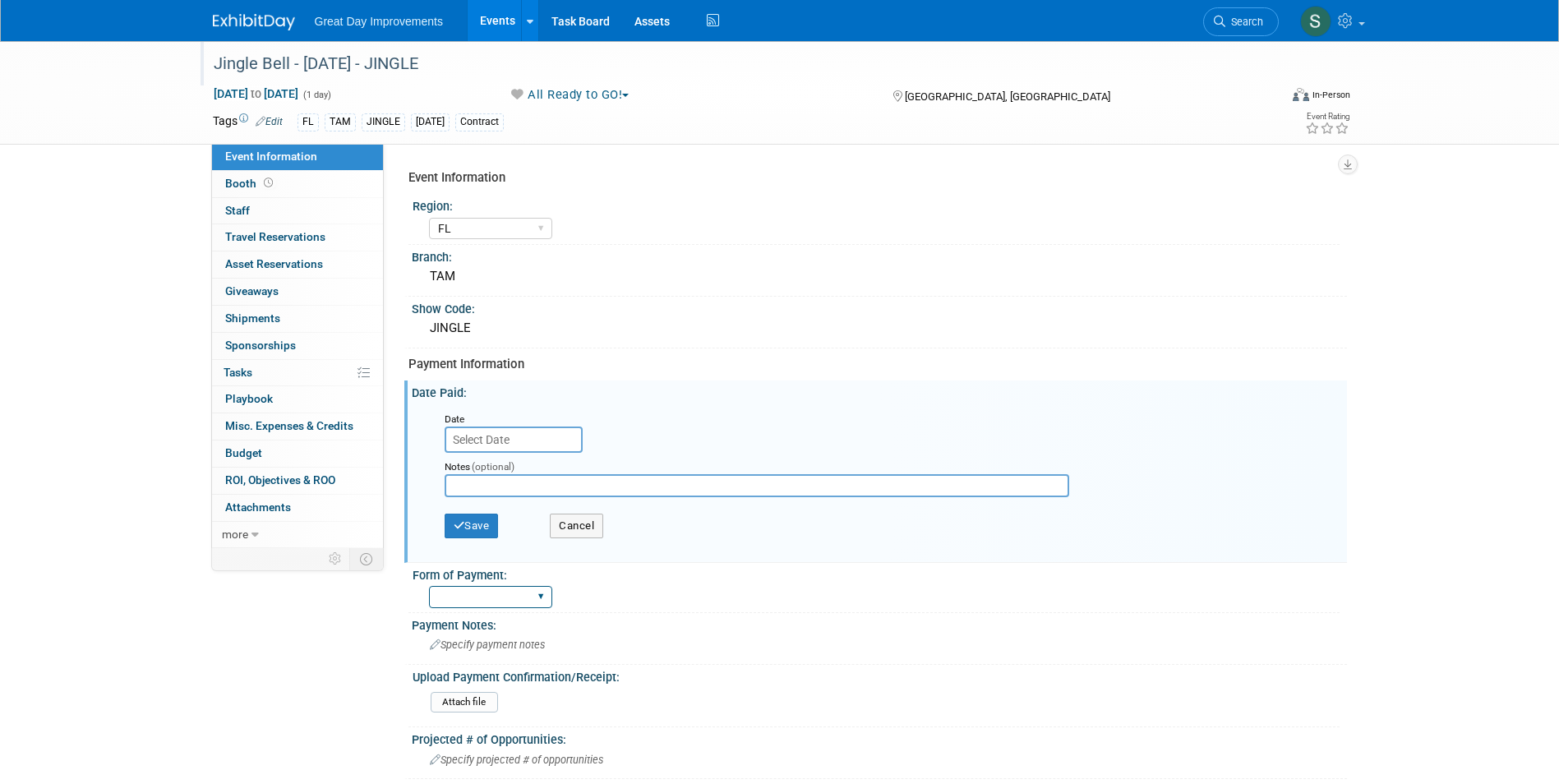
click at [473, 592] on select "Paid via CC Check Requested Pay at the Gate Other" at bounding box center [491, 596] width 124 height 23
select select "Paid via CC"
click at [429, 586] on select "Paid via CC Check Requested Pay at the Gate Other" at bounding box center [491, 596] width 124 height 23
click at [588, 532] on button "Cancel" at bounding box center [576, 525] width 53 height 24
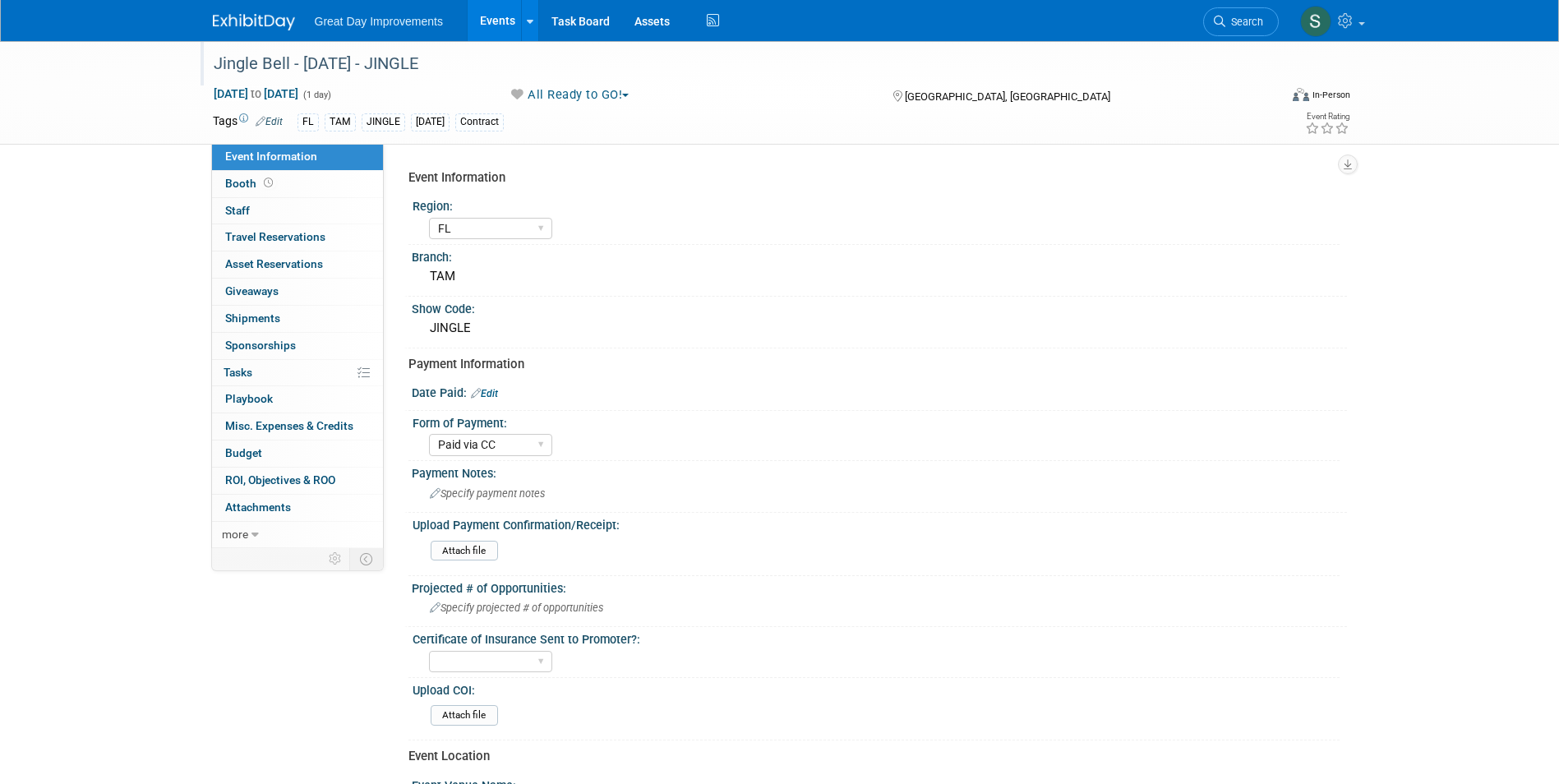
click at [504, 387] on div "Date Paid: Edit" at bounding box center [879, 392] width 936 height 22
click at [498, 388] on div "Date Paid: Edit" at bounding box center [879, 392] width 936 height 22
click at [498, 388] on link "Edit" at bounding box center [484, 393] width 27 height 12
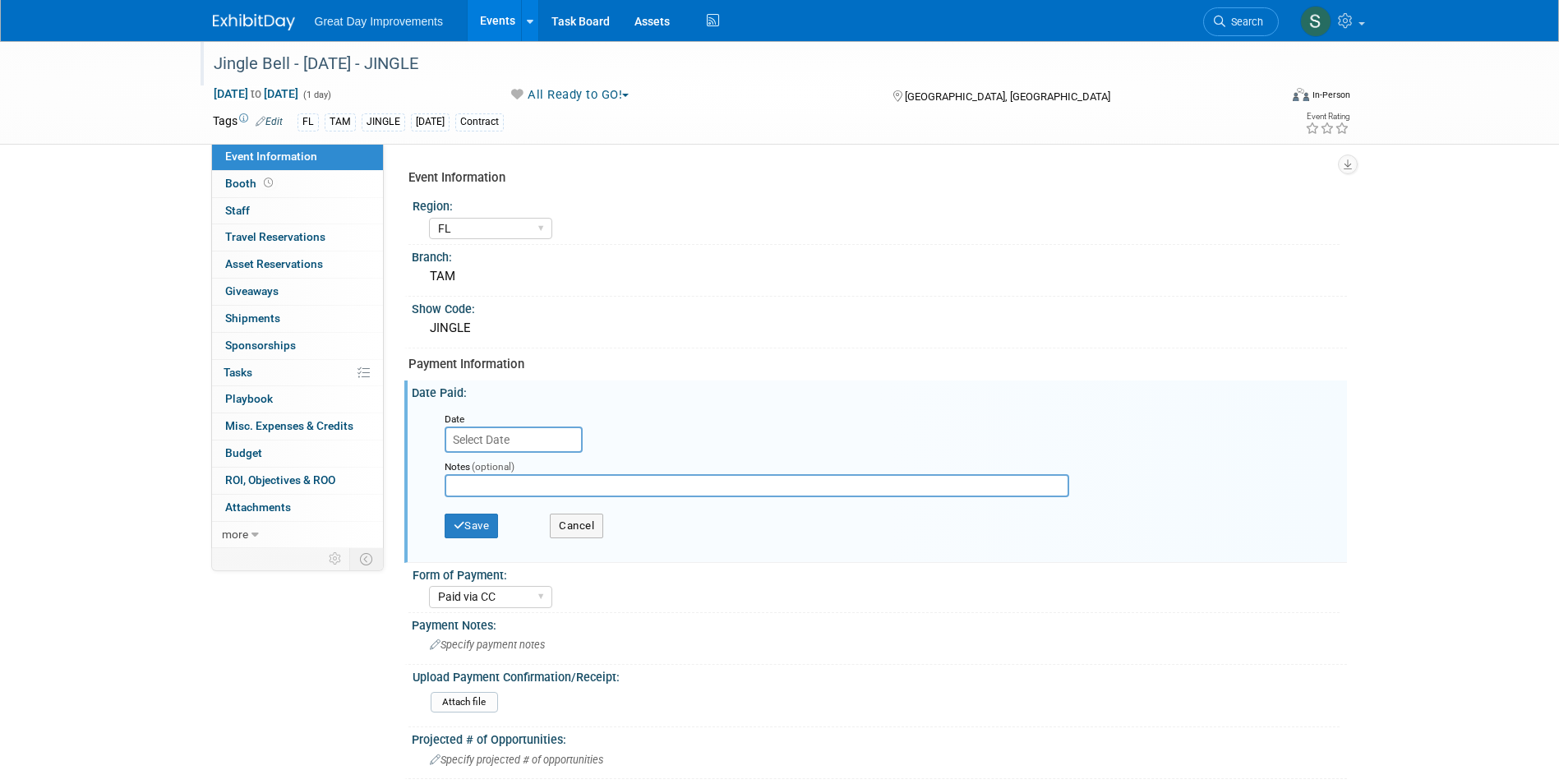
click at [495, 446] on input "text" at bounding box center [513, 439] width 138 height 26
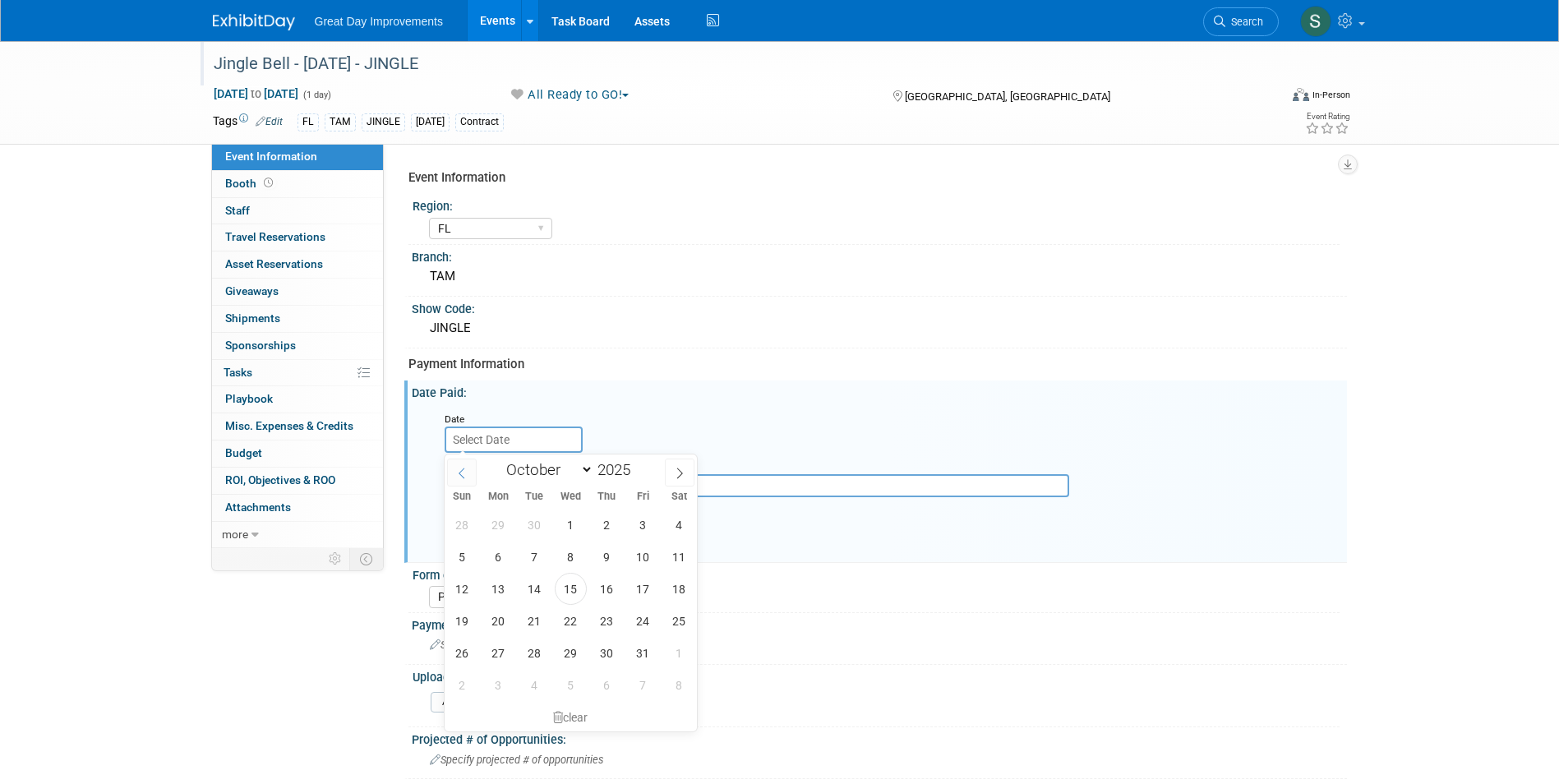
click at [455, 468] on span at bounding box center [462, 472] width 30 height 28
click at [456, 468] on span at bounding box center [462, 472] width 30 height 28
click at [457, 468] on icon at bounding box center [462, 473] width 12 height 12
click at [457, 467] on icon at bounding box center [462, 473] width 12 height 12
click at [458, 472] on icon at bounding box center [462, 473] width 12 height 12
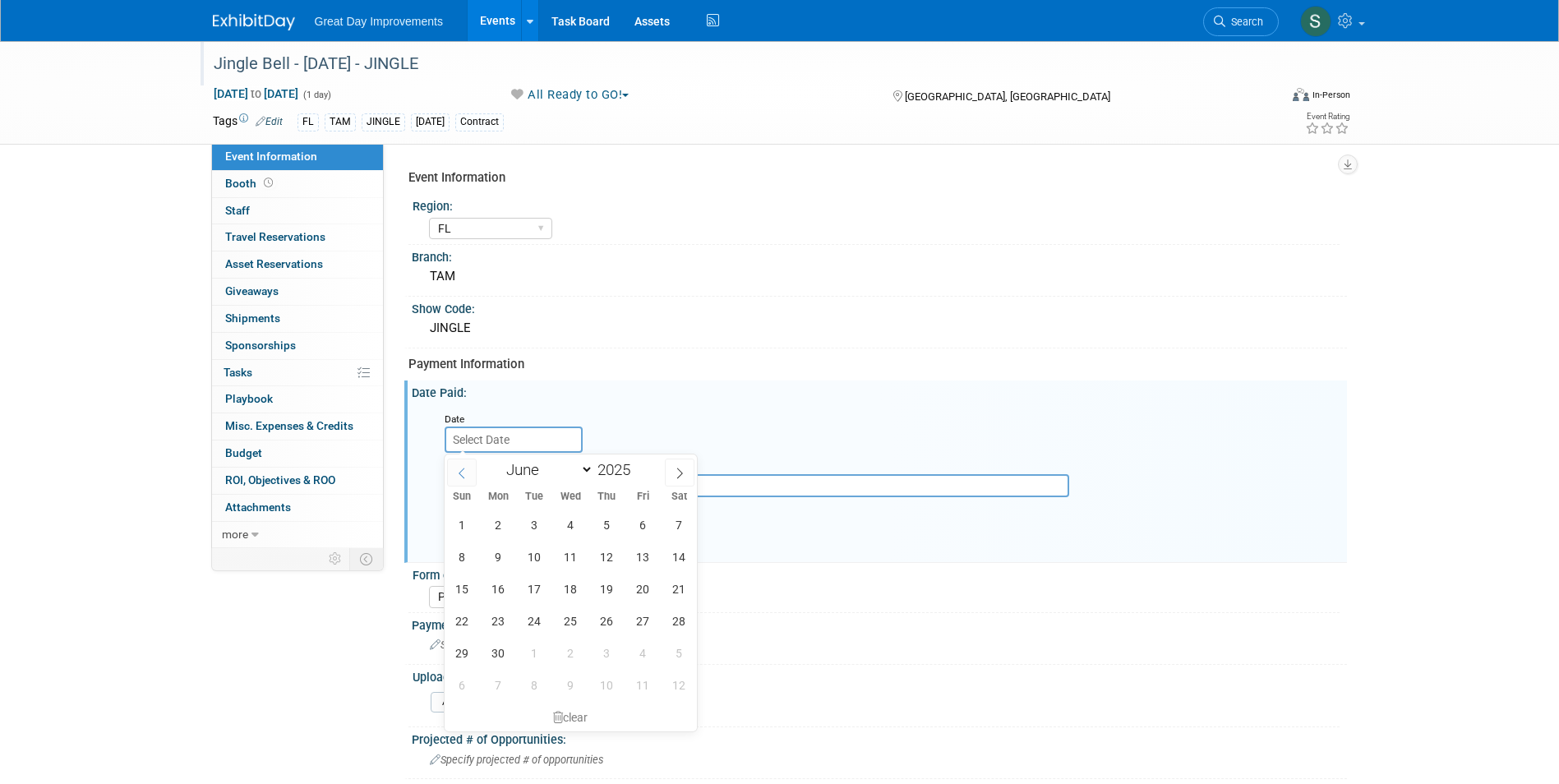
select select "4"
click at [540, 653] on span "27" at bounding box center [535, 653] width 32 height 32
type input "May 27, 2025"
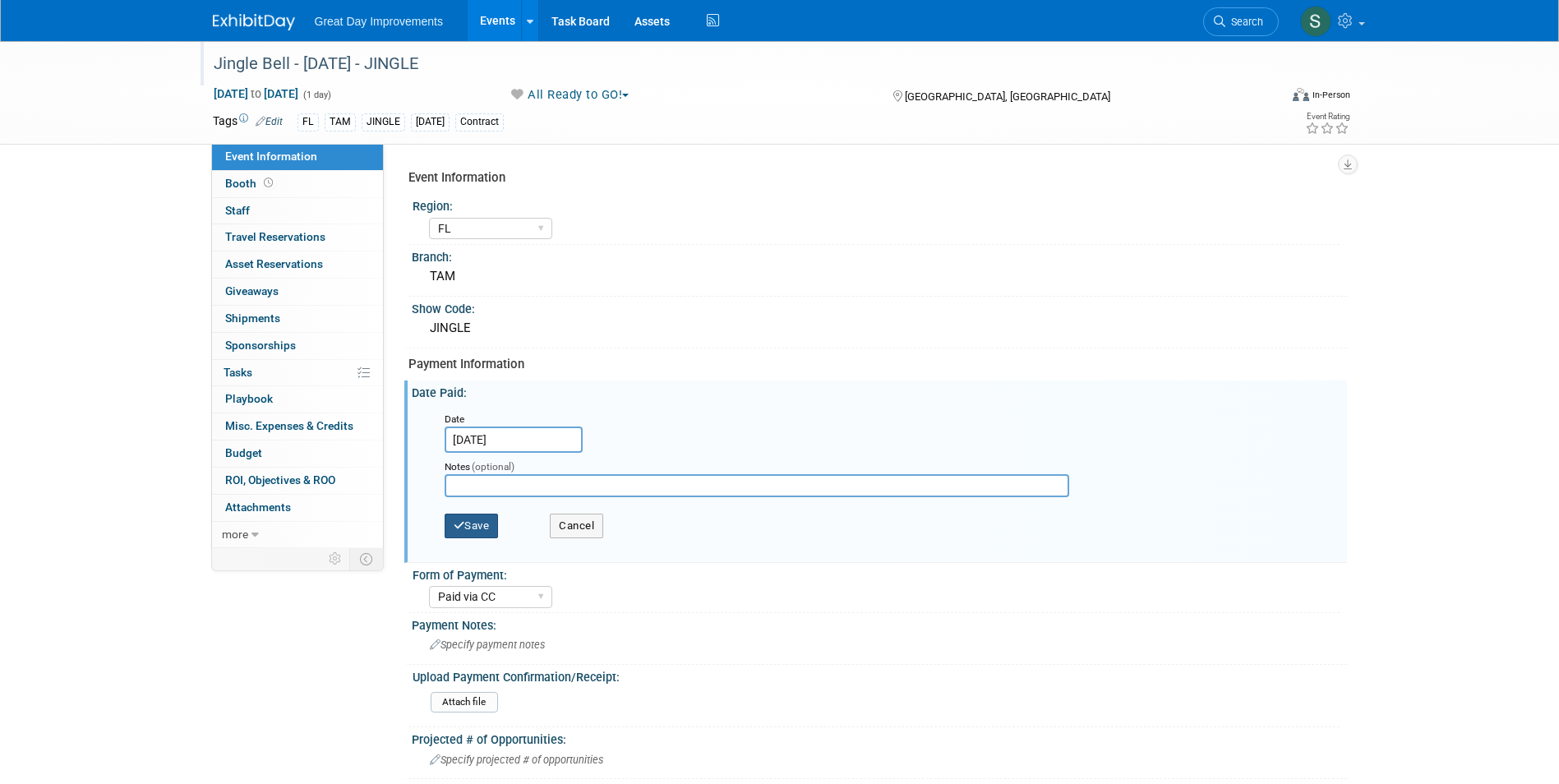
click at [474, 520] on button "Save" at bounding box center [472, 525] width 54 height 24
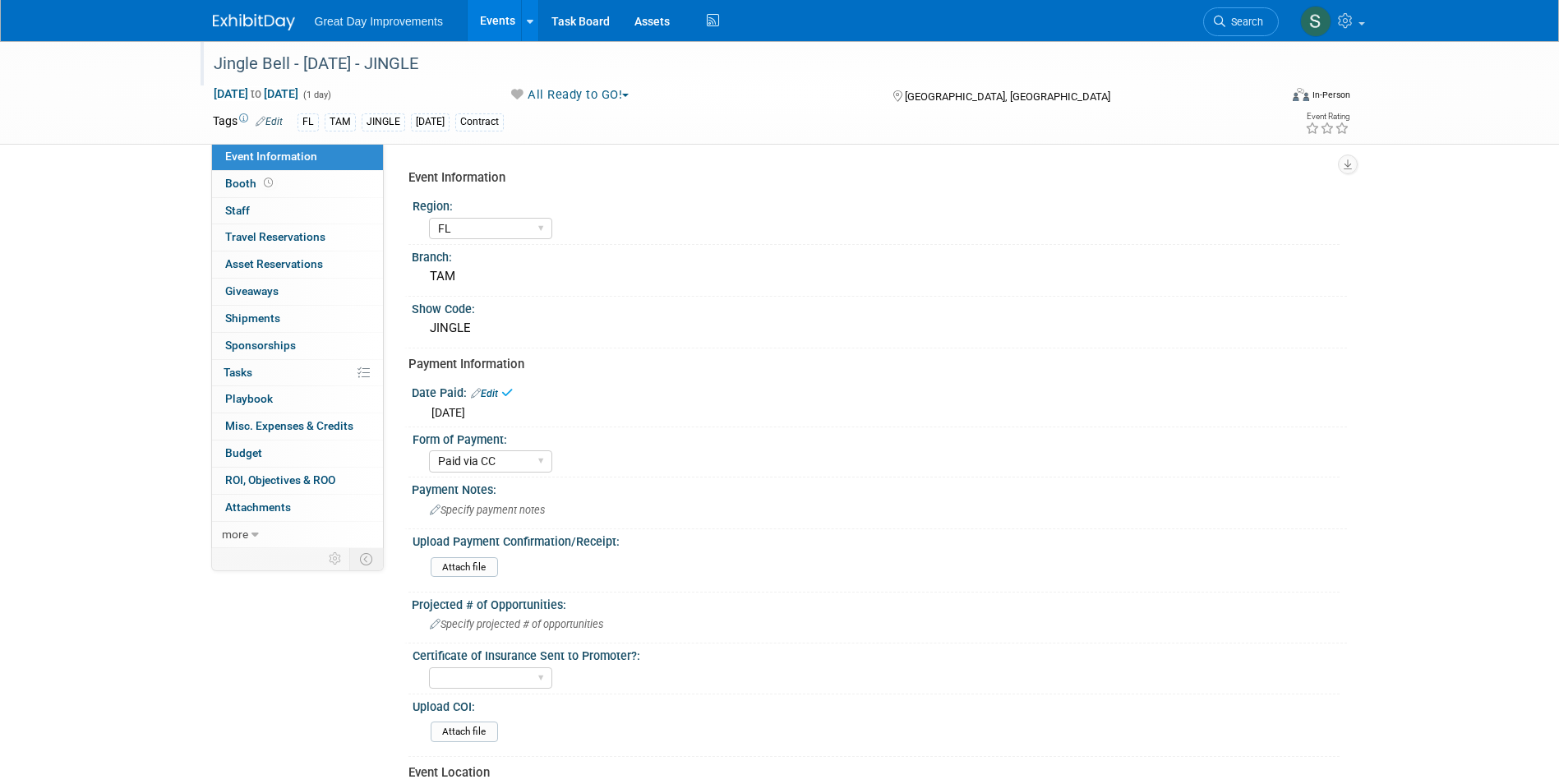
click at [235, 9] on link at bounding box center [263, 14] width 102 height 14
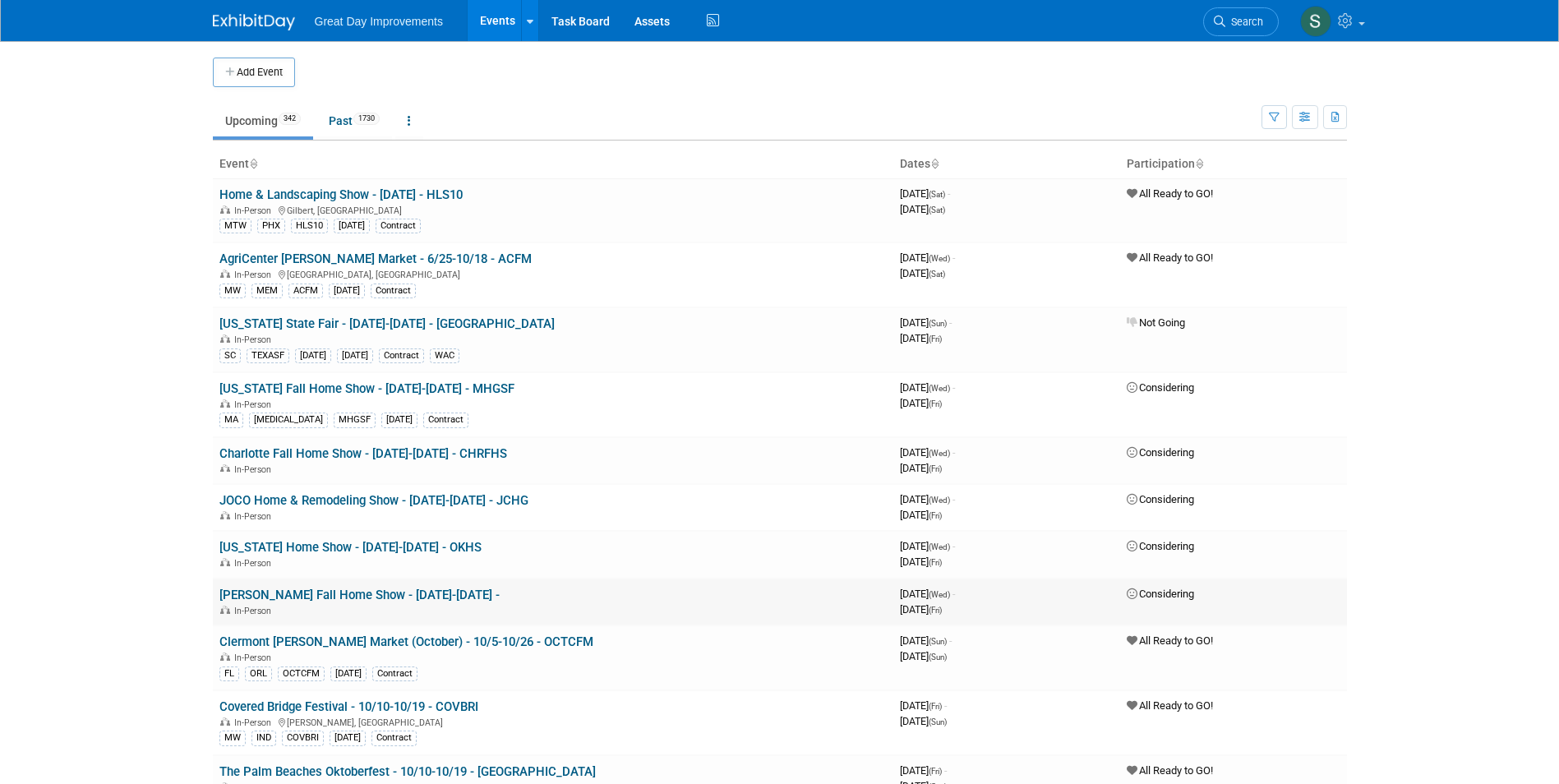
click at [831, 619] on td "Ogden Fall Home Show - 10/01/25-10/31/25 - In-Person" at bounding box center [553, 602] width 680 height 47
click at [1257, 28] on link "Search" at bounding box center [1241, 22] width 76 height 29
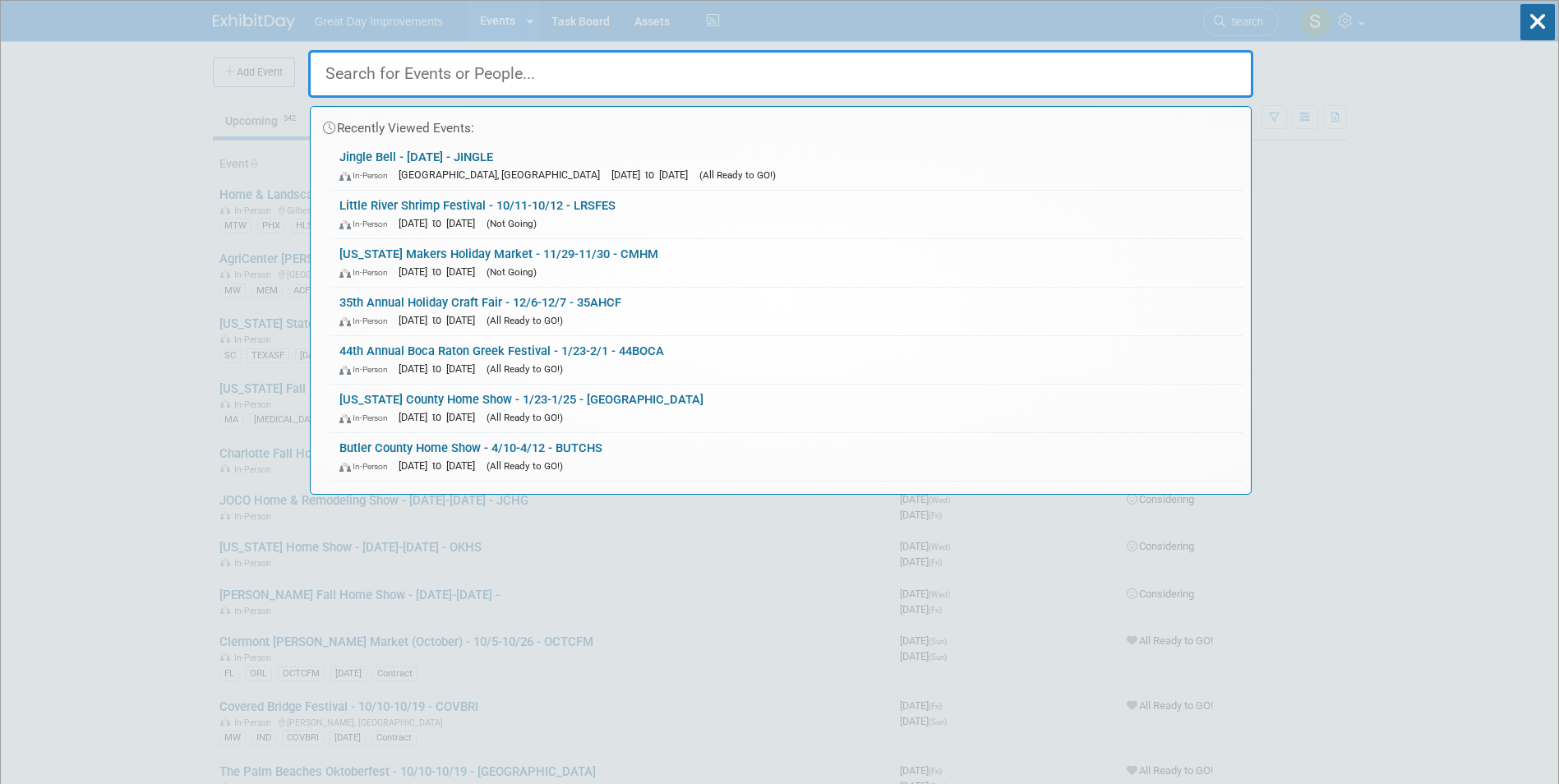
paste input "JUNMDA"
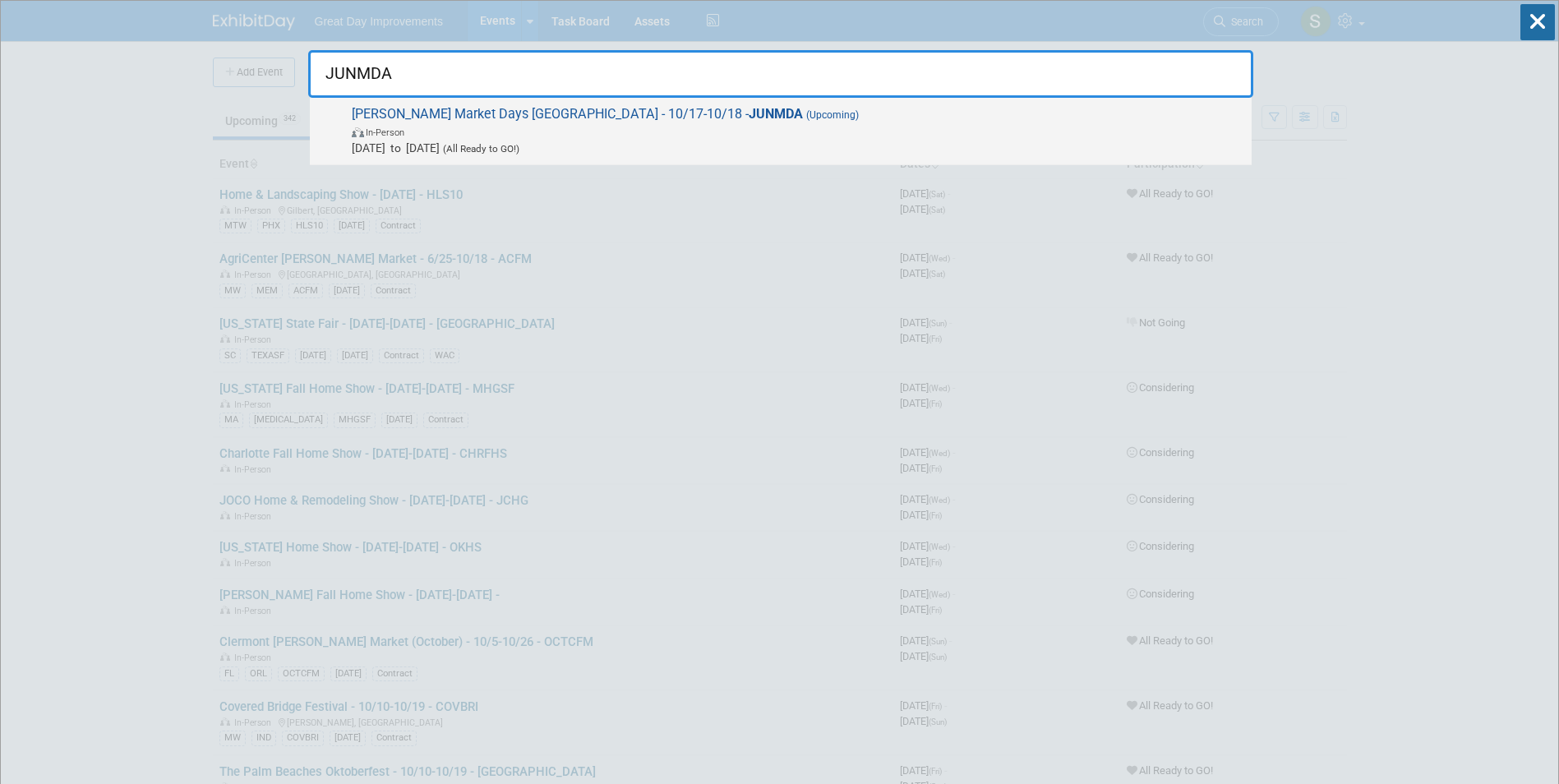
type input "JUNMDA"
click at [589, 134] on span "In-Person" at bounding box center [798, 132] width 891 height 16
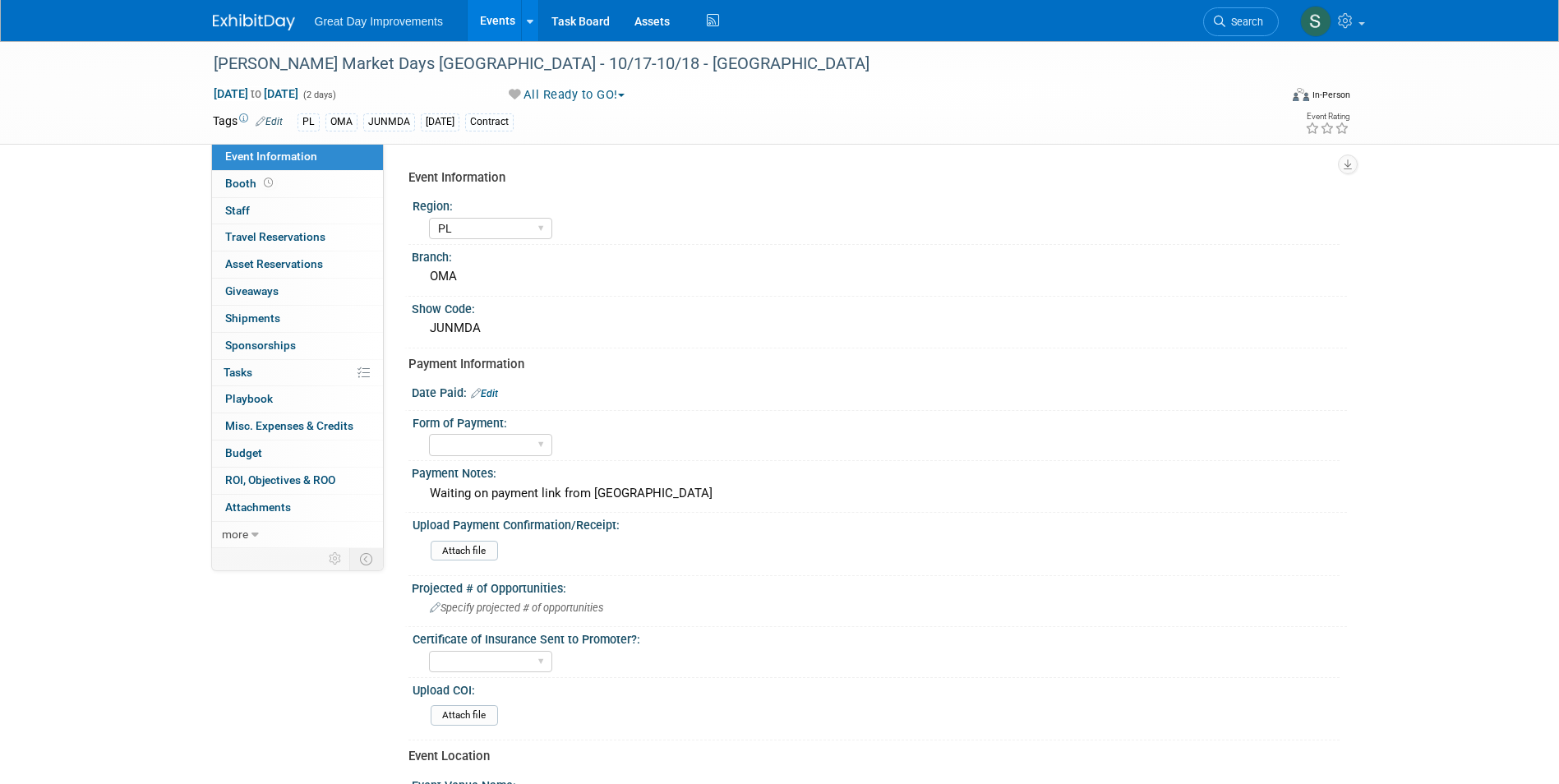
select select "PL"
click at [586, 97] on button "All Ready to GO!" at bounding box center [567, 95] width 128 height 17
click at [576, 160] on link "Not Going" at bounding box center [571, 168] width 136 height 23
click at [263, 11] on link at bounding box center [263, 14] width 102 height 14
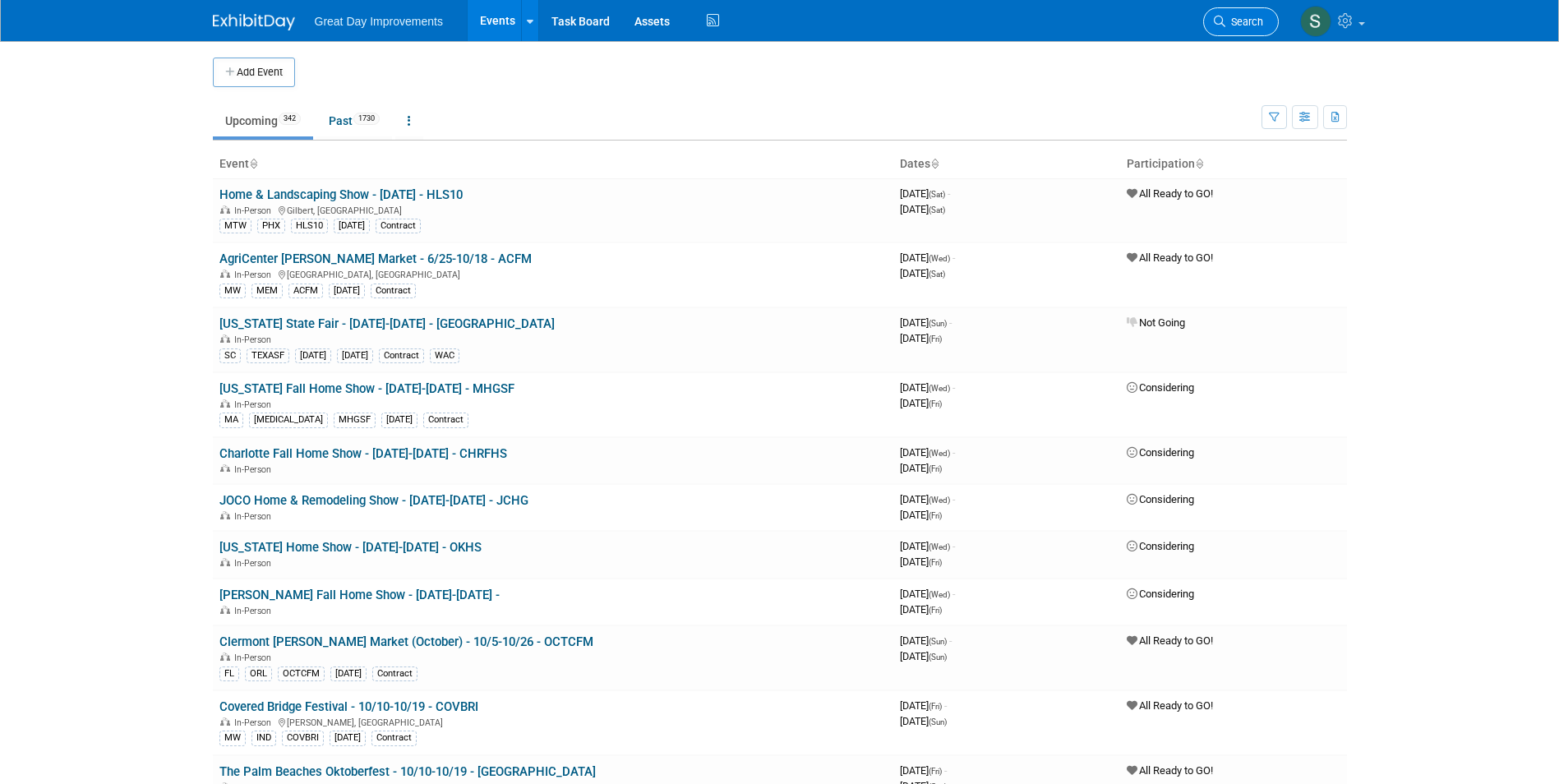
click at [1225, 16] on span "Search" at bounding box center [1244, 22] width 38 height 13
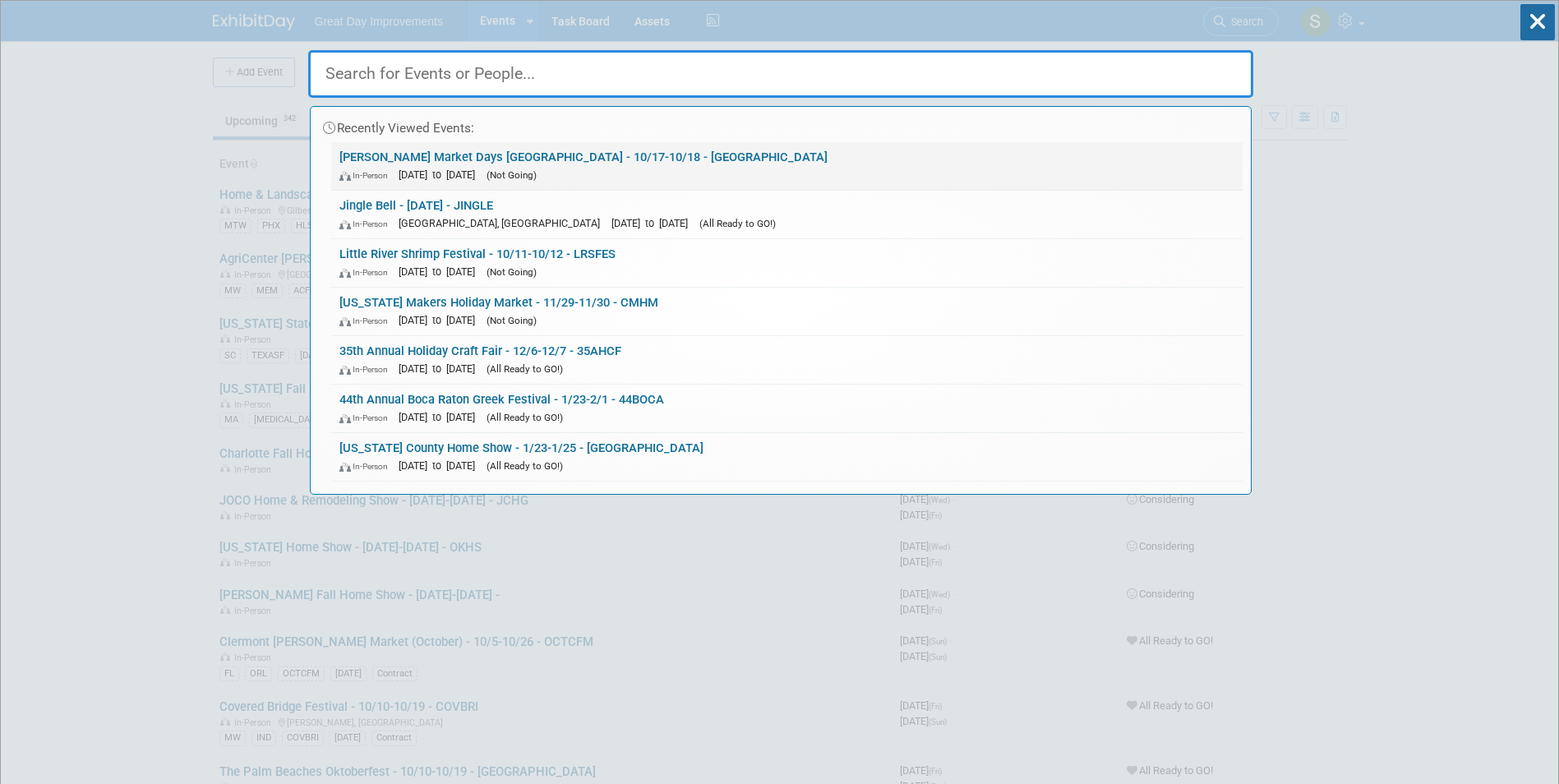
click at [755, 152] on link "Junkin Market Days Arlington - 10/17-10/18 - JUNMDA In-Person Oct 17, 2025 to O…" at bounding box center [787, 166] width 911 height 48
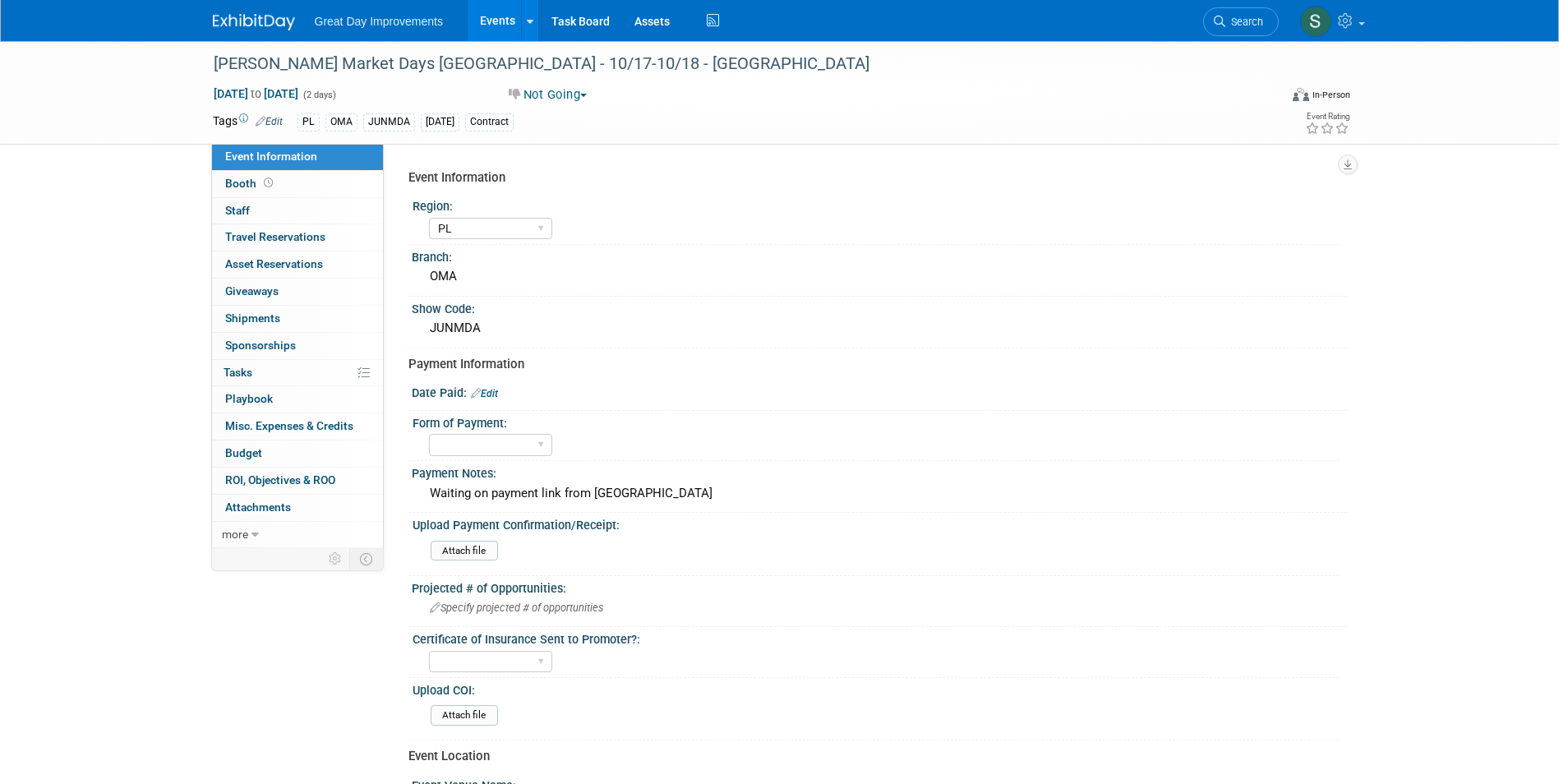
select select "PL"
